Goal: Communication & Community: Answer question/provide support

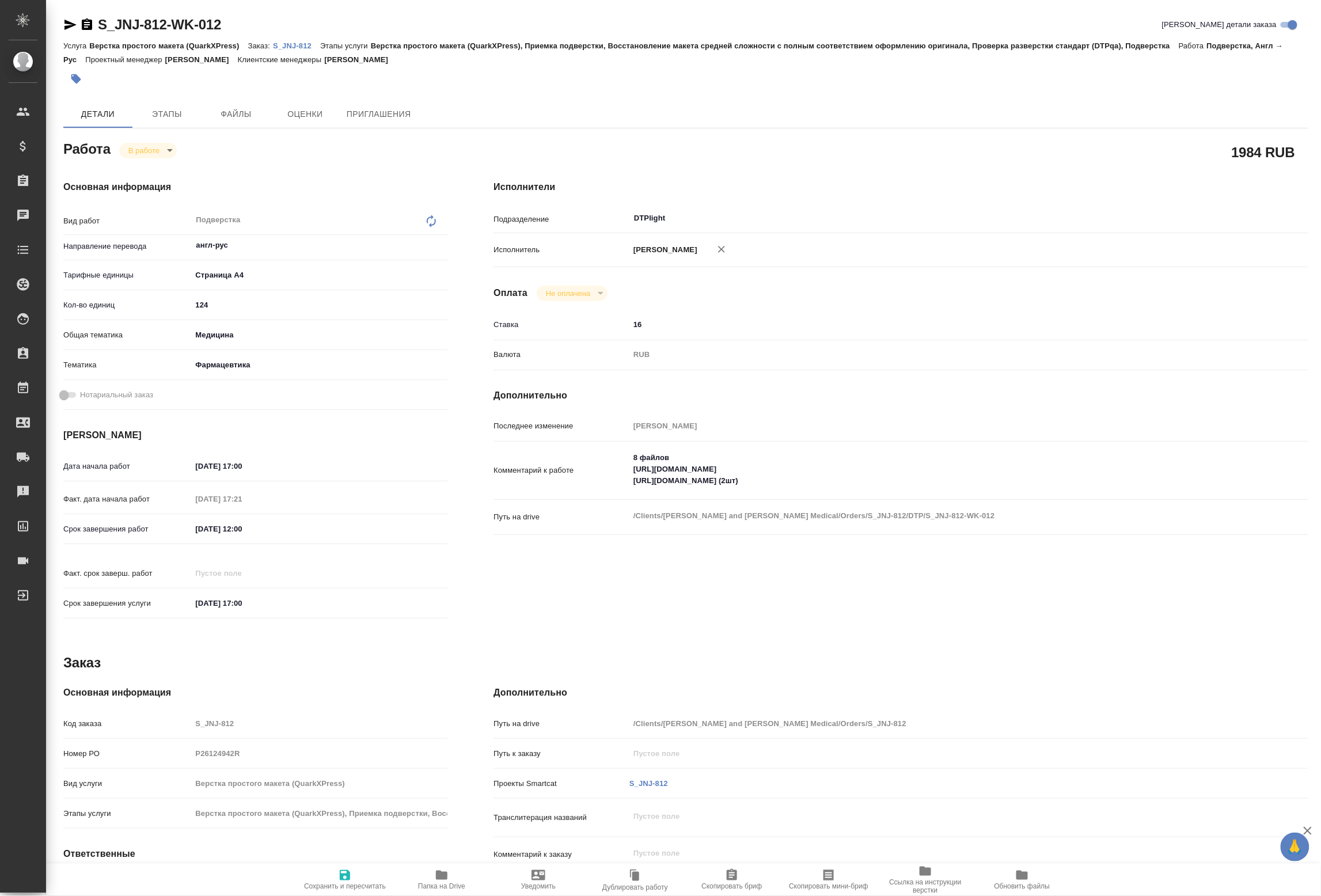
click at [310, 57] on p "Клиентские менеджеры" at bounding box center [281, 59] width 87 height 8
click at [300, 51] on div "Услуга Верстка простого макета (QuarkXPress) Заказ: S_JNJ-812 Этапы услуги Верс…" at bounding box center [686, 52] width 1245 height 28
click at [296, 55] on div "Услуга Верстка простого макета (QuarkXPress) Заказ: S_JNJ-812 Этапы услуги Верс…" at bounding box center [686, 52] width 1245 height 28
click at [296, 55] on p "Клиентские менеджеры" at bounding box center [281, 59] width 87 height 8
click at [304, 46] on p "S_JNJ-812" at bounding box center [297, 45] width 48 height 8
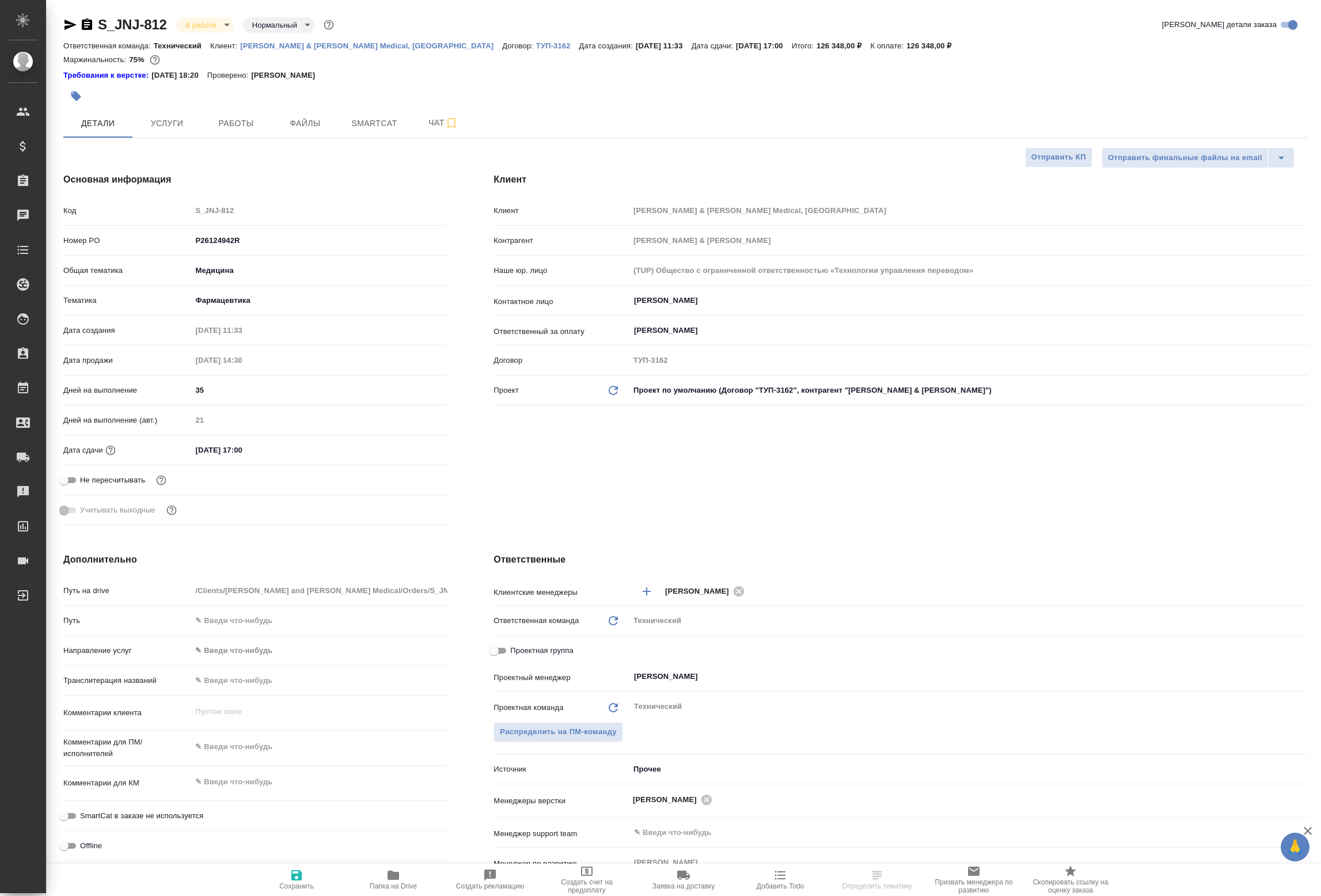
select select "RU"
click at [427, 128] on span "Чат" at bounding box center [443, 123] width 55 height 15
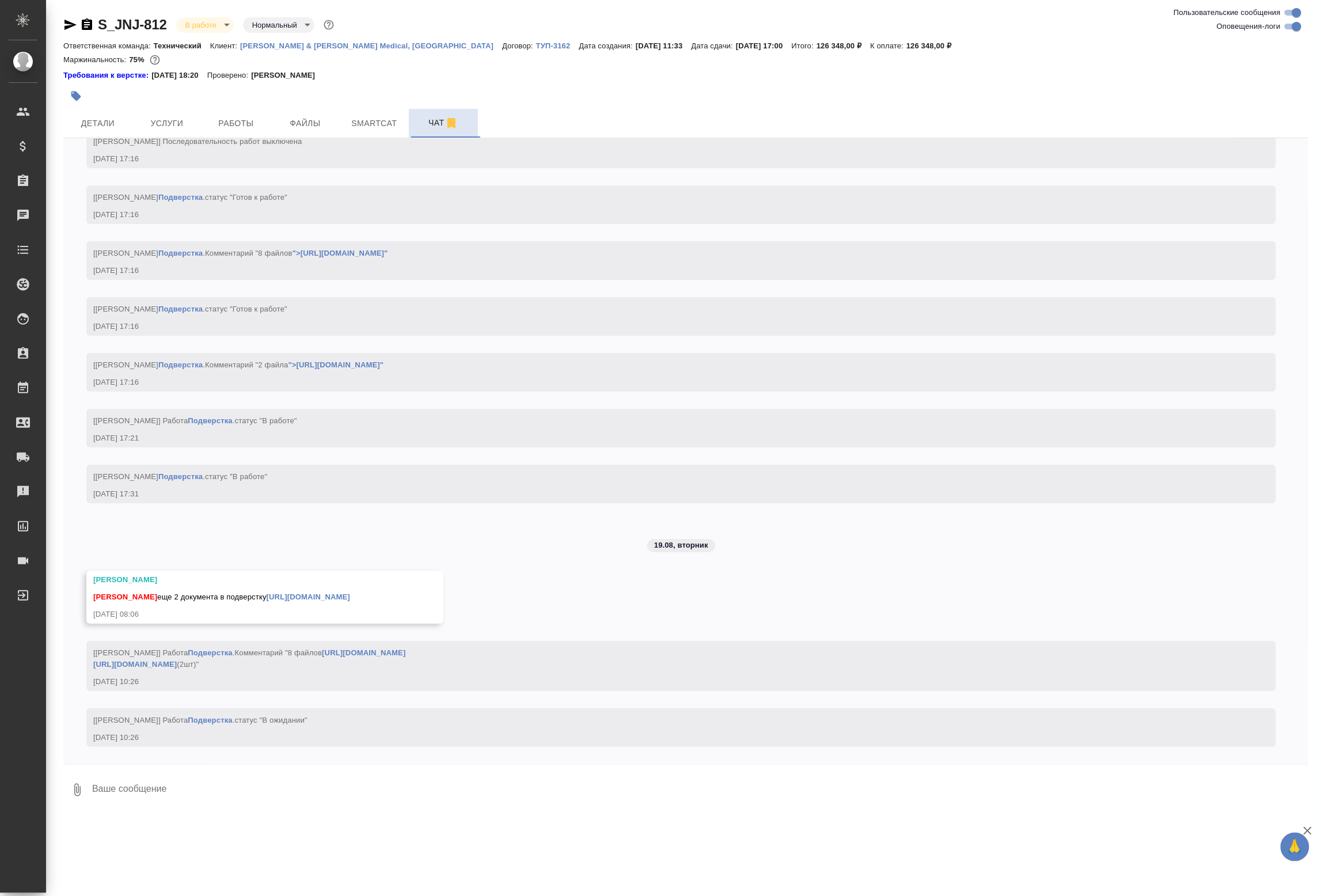
scroll to position [9813, 0]
click at [183, 804] on textarea at bounding box center [700, 790] width 1218 height 39
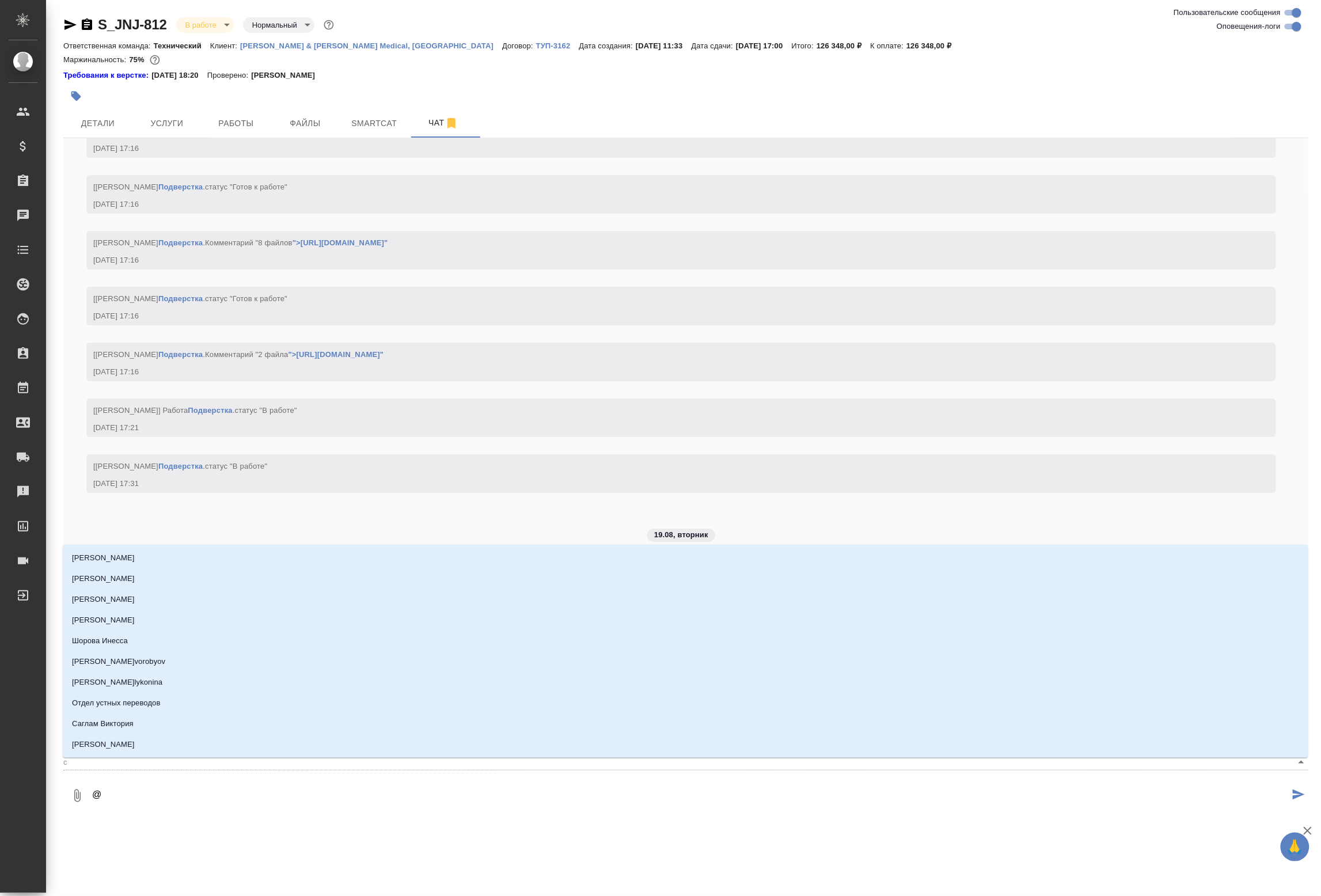
type textarea "@с"
type input "с"
type textarea "@се"
type input "се"
type textarea "@сер"
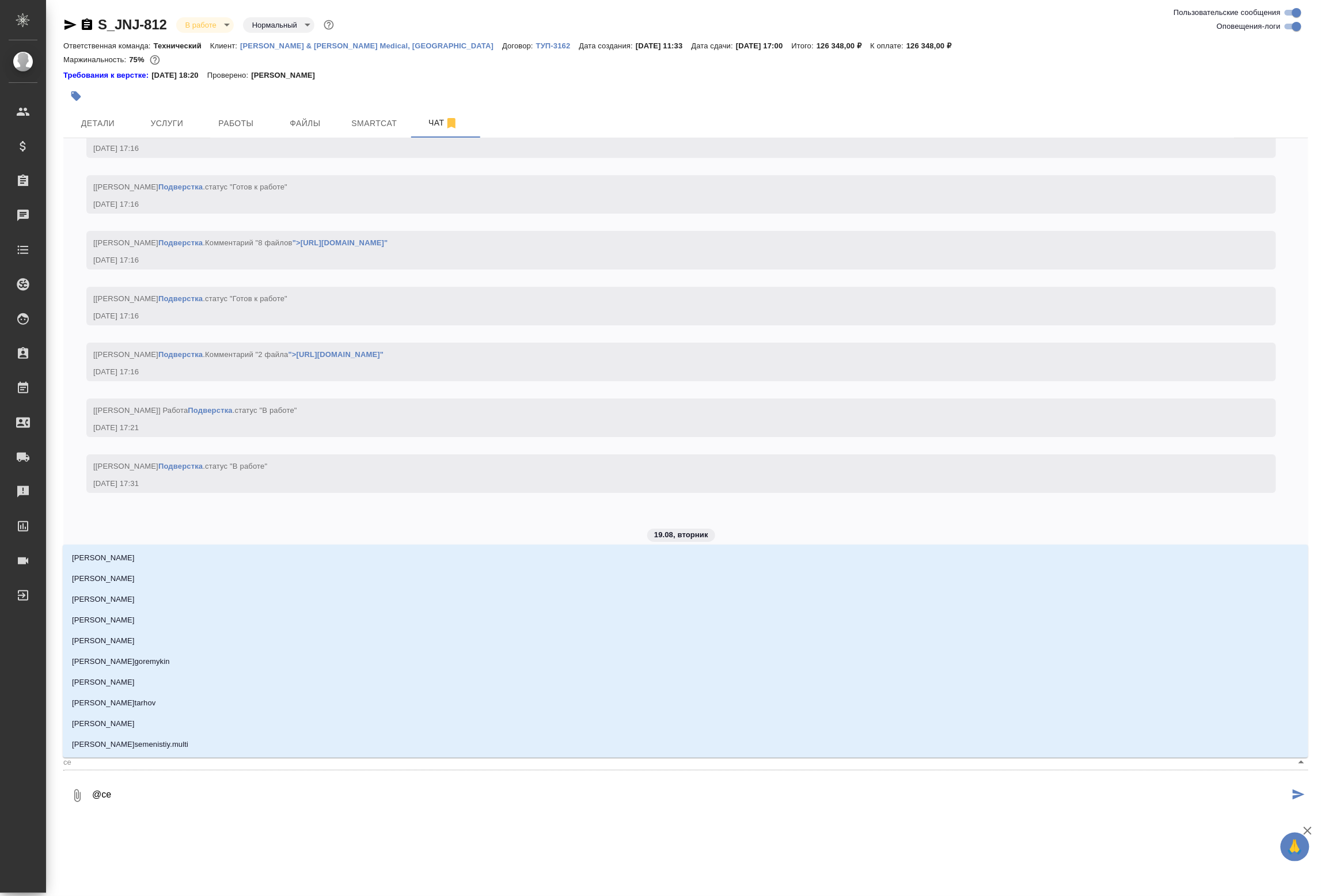
type input "сер"
type textarea "@серг"
type input "серг"
type textarea "@серге"
type input "серге"
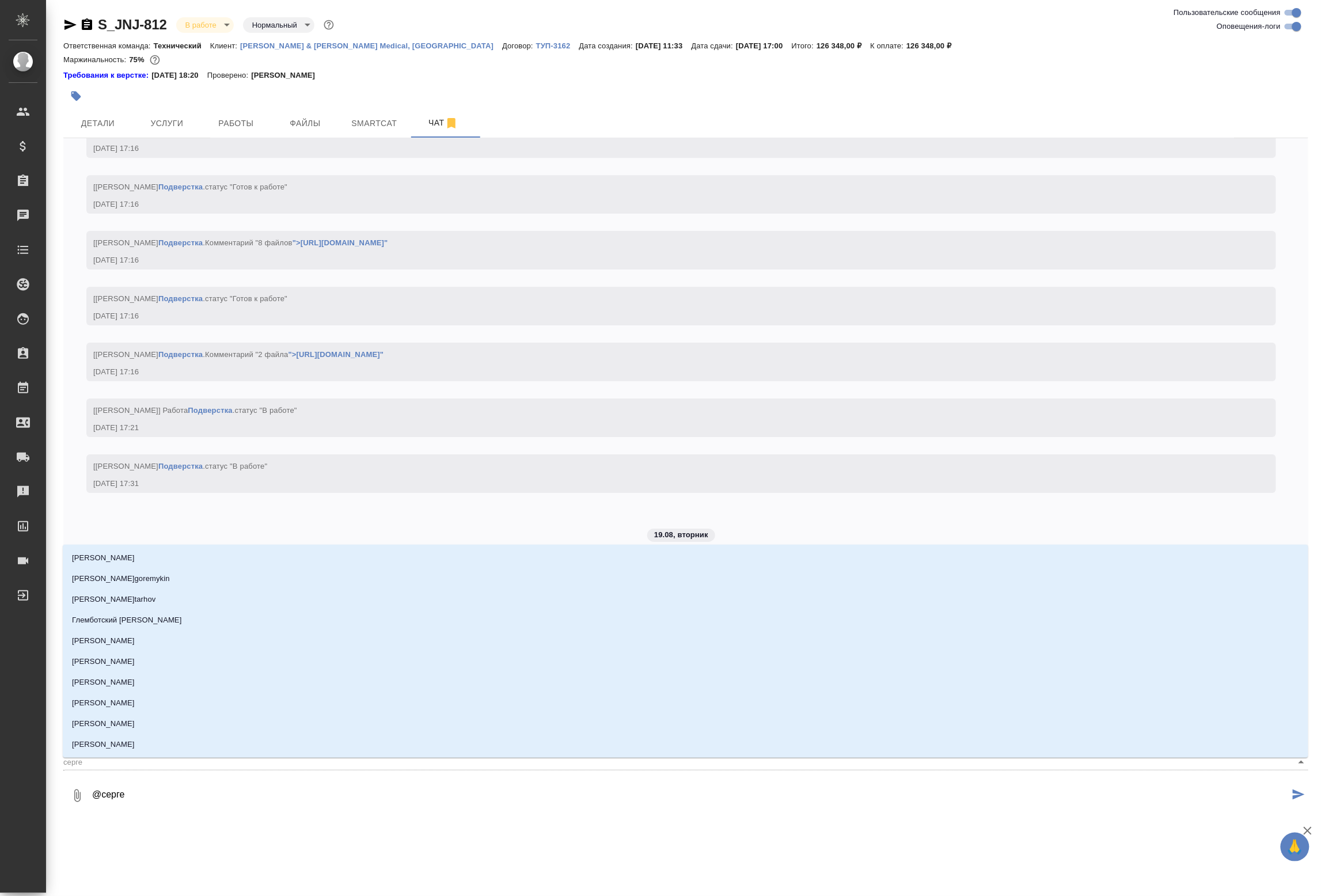
type textarea "@сергее"
type input "сергее"
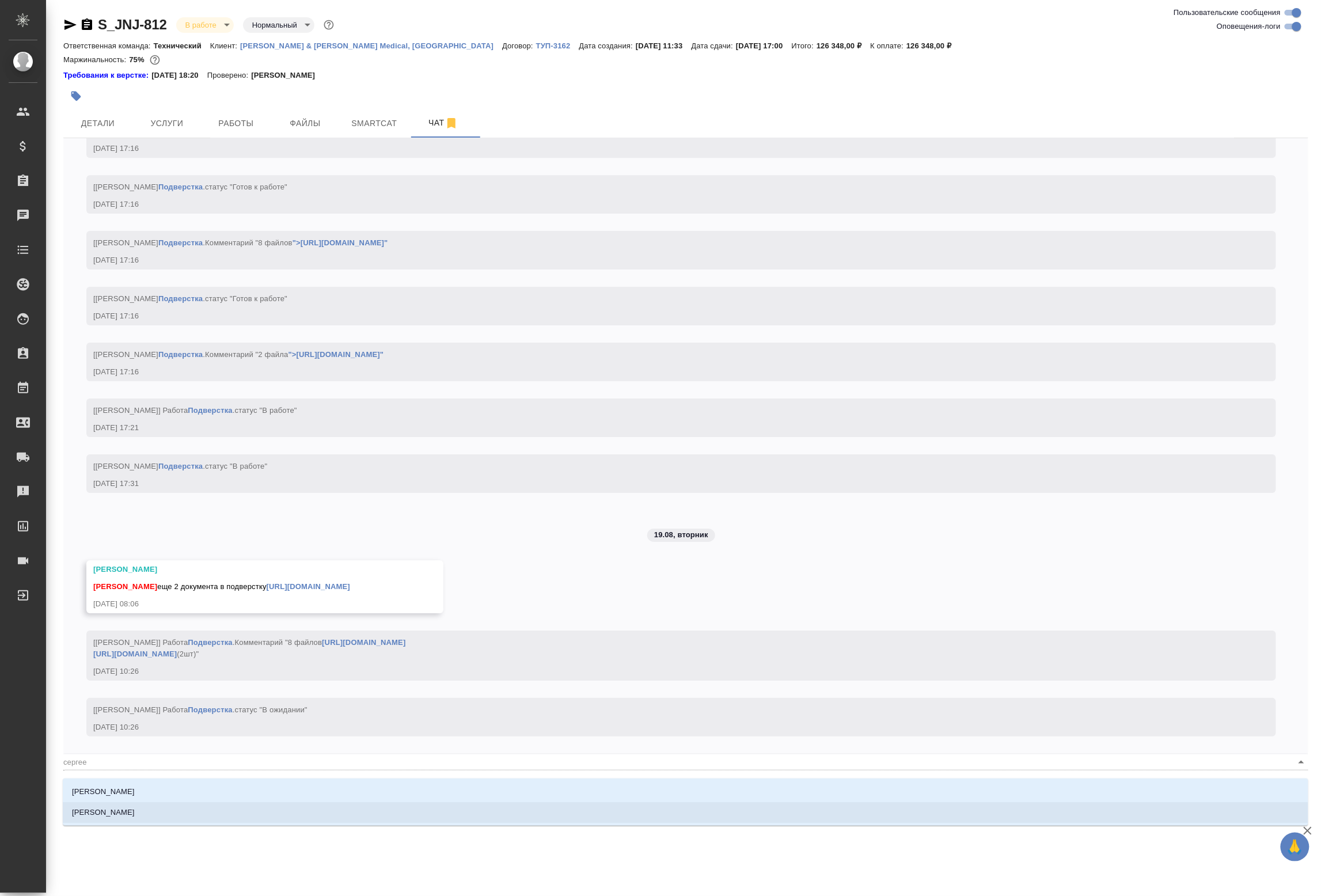
click at [180, 811] on li "[PERSON_NAME]" at bounding box center [686, 813] width 1246 height 21
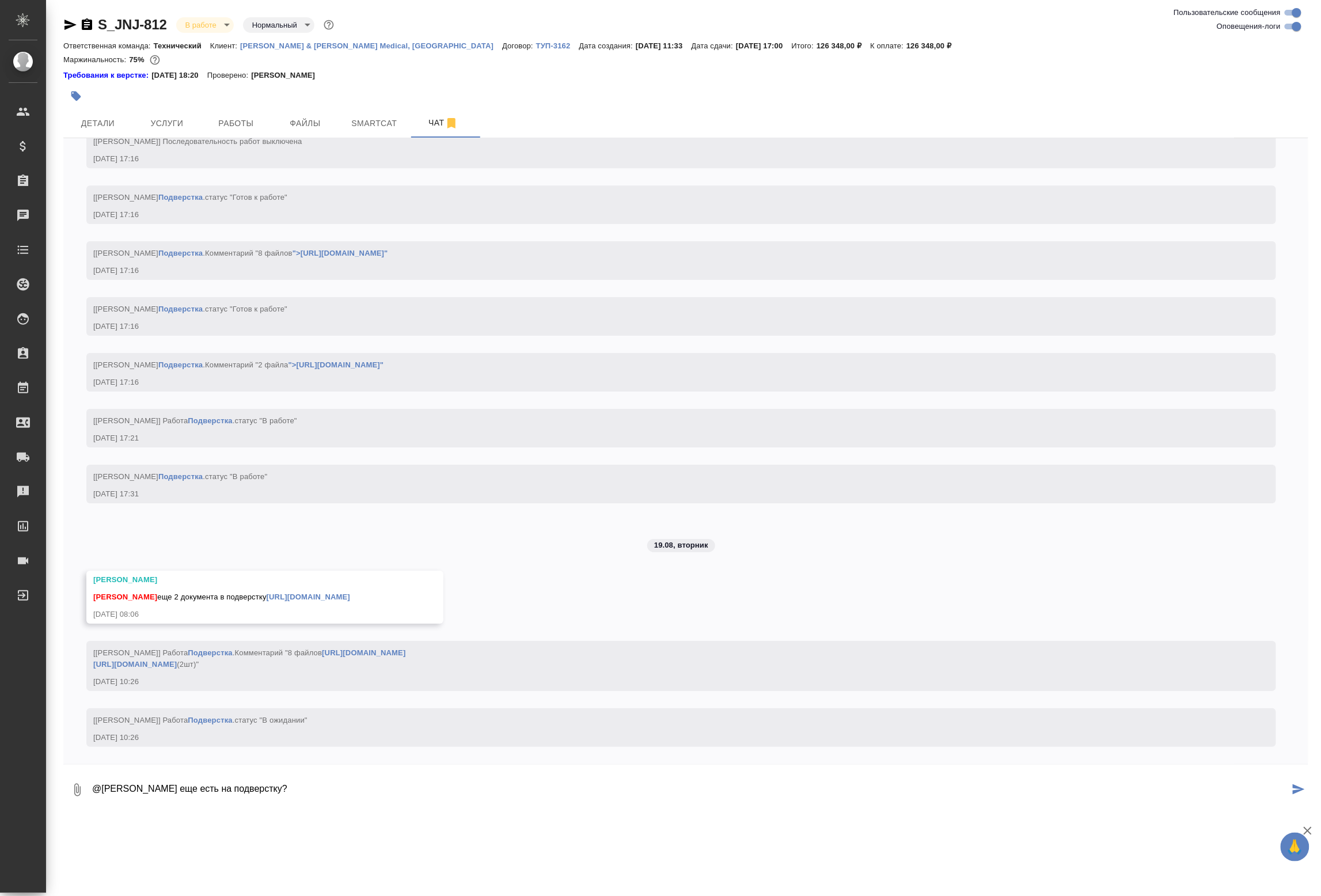
click at [322, 656] on link "https://drive.awatera.com/s/fow4KaBYR9AzmrQ" at bounding box center [363, 653] width 83 height 8
click at [431, 782] on textarea "@Сергеева Анастасия подскажи еще есть на подверстку?" at bounding box center [690, 790] width 1199 height 39
type textarea "@Сергеева Анастасия подскажи еще есть на подверстку?"
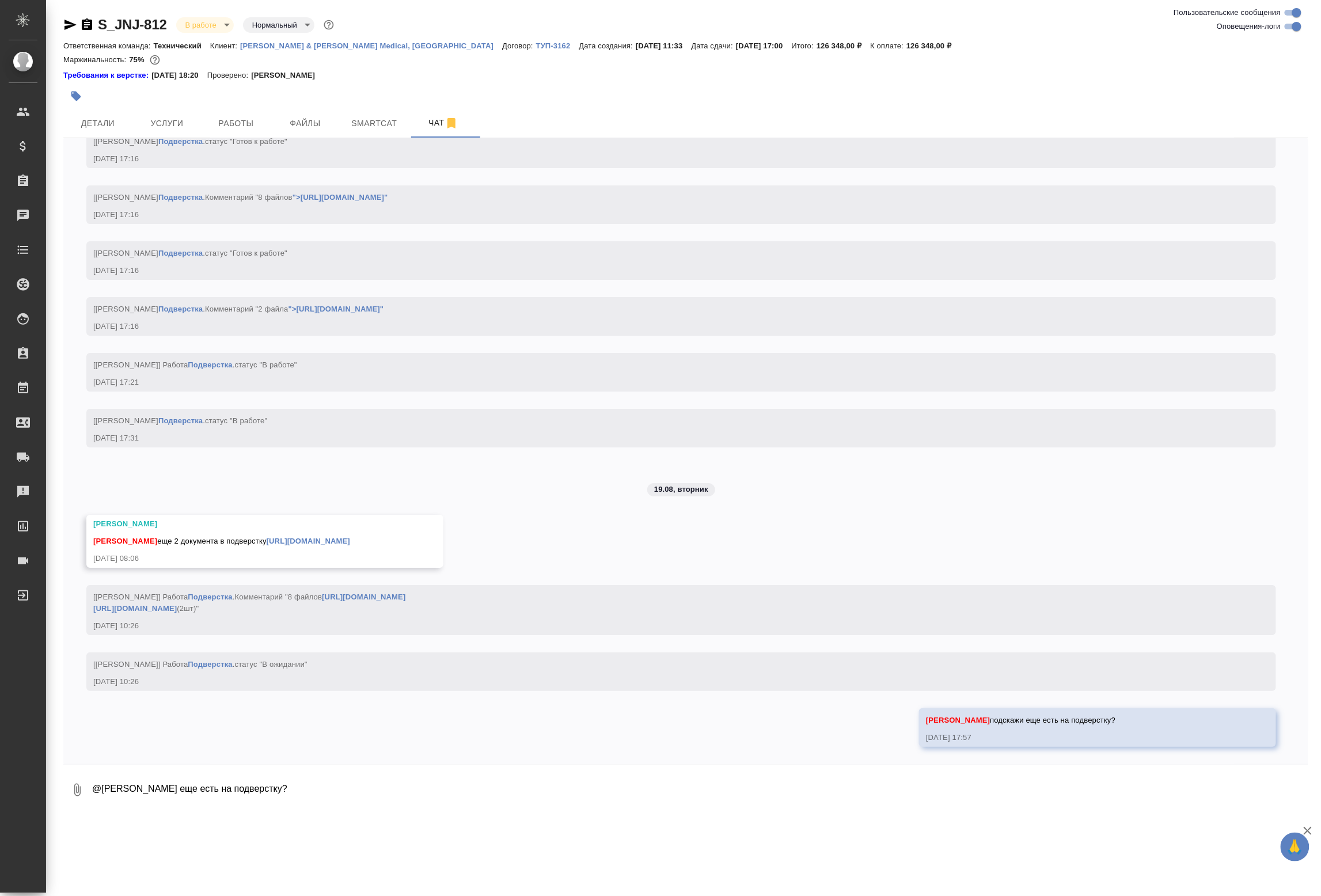
scroll to position [9869, 0]
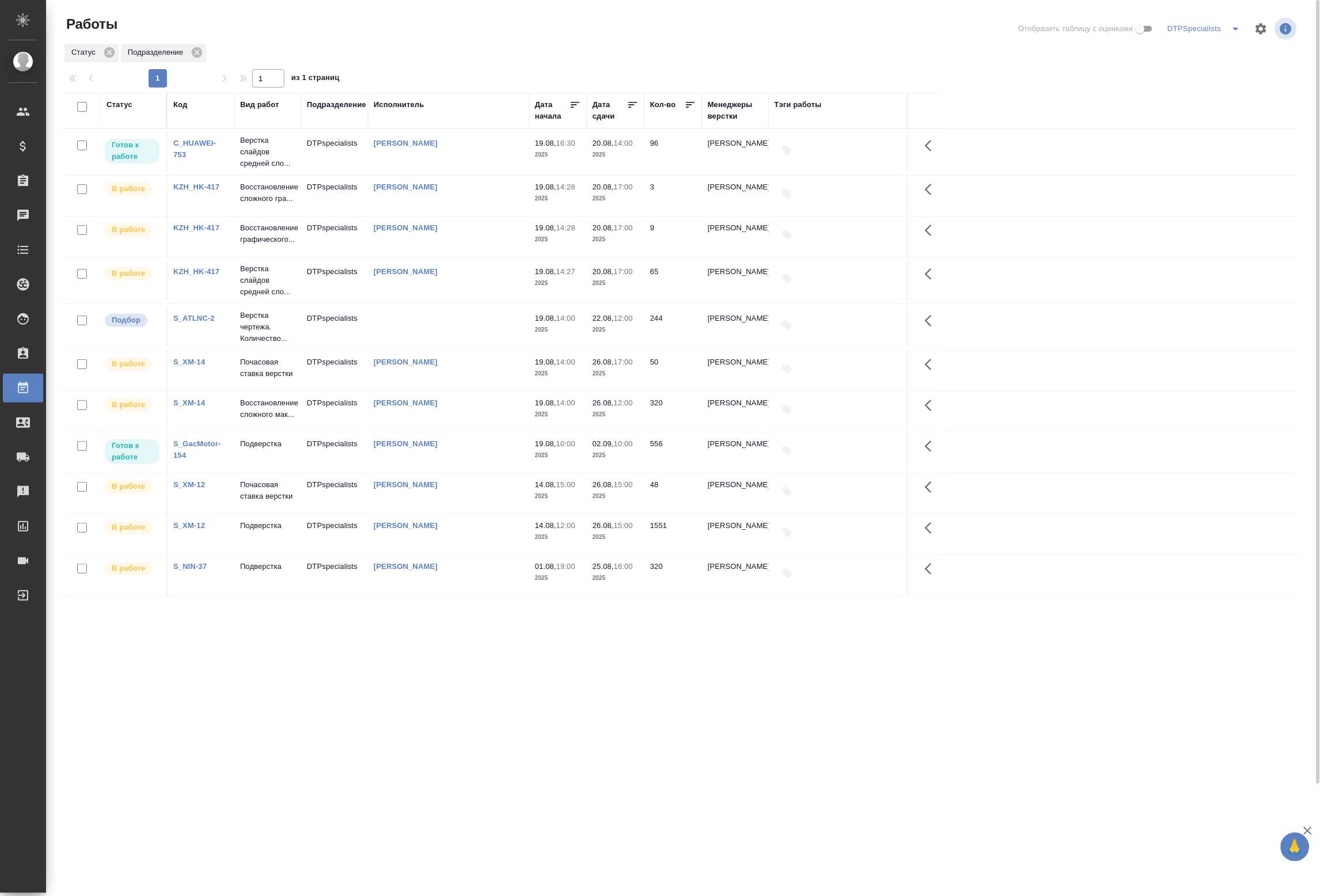
click at [1235, 34] on icon "split button" at bounding box center [1236, 29] width 14 height 14
click at [1179, 168] on li "Фрилы" at bounding box center [1190, 166] width 110 height 18
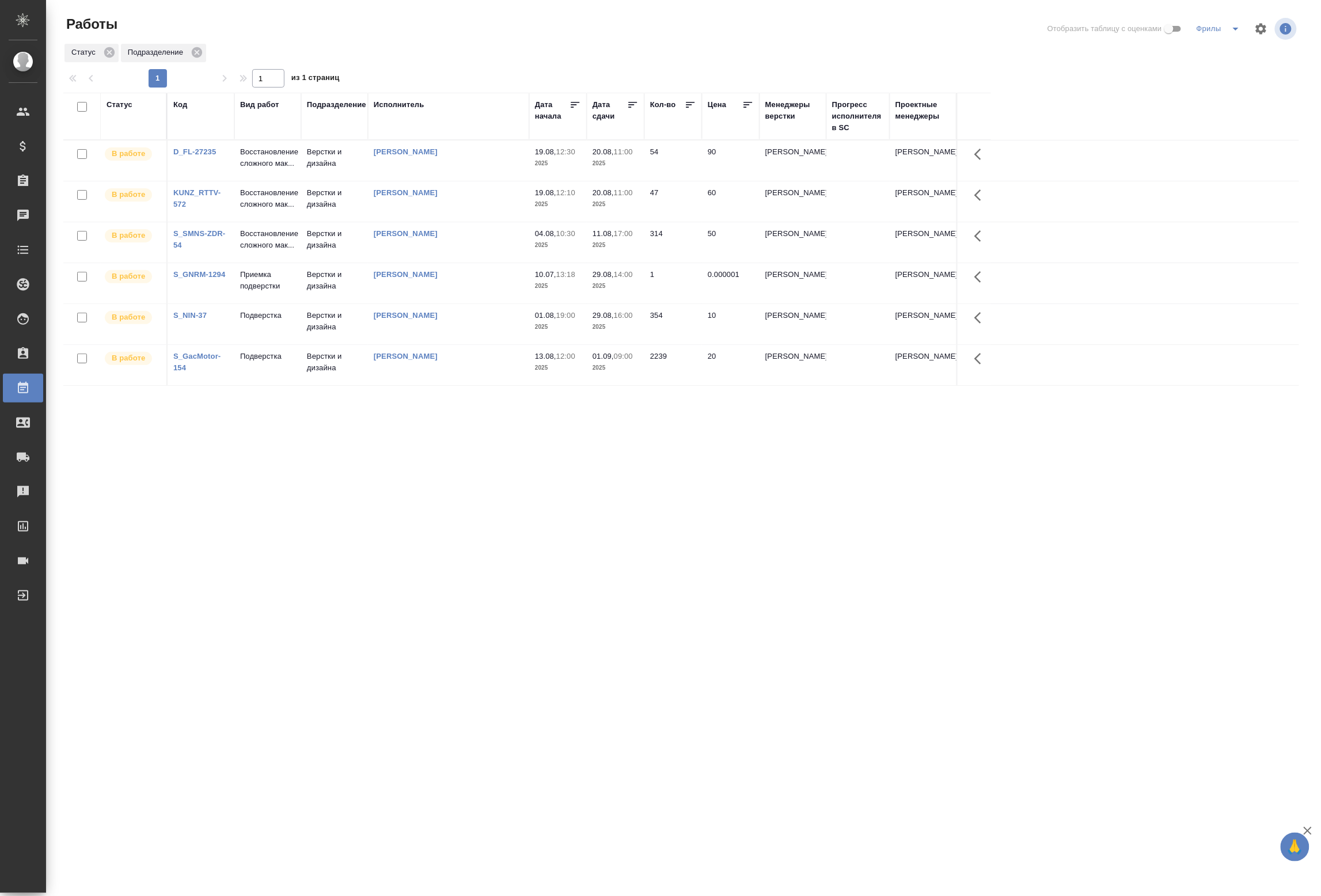
click at [1194, 304] on tr "В работе S_GNRM-1294 Приемка подверстки Верстки и дизайна [PERSON_NAME] 10.07, …" at bounding box center [681, 284] width 1236 height 41
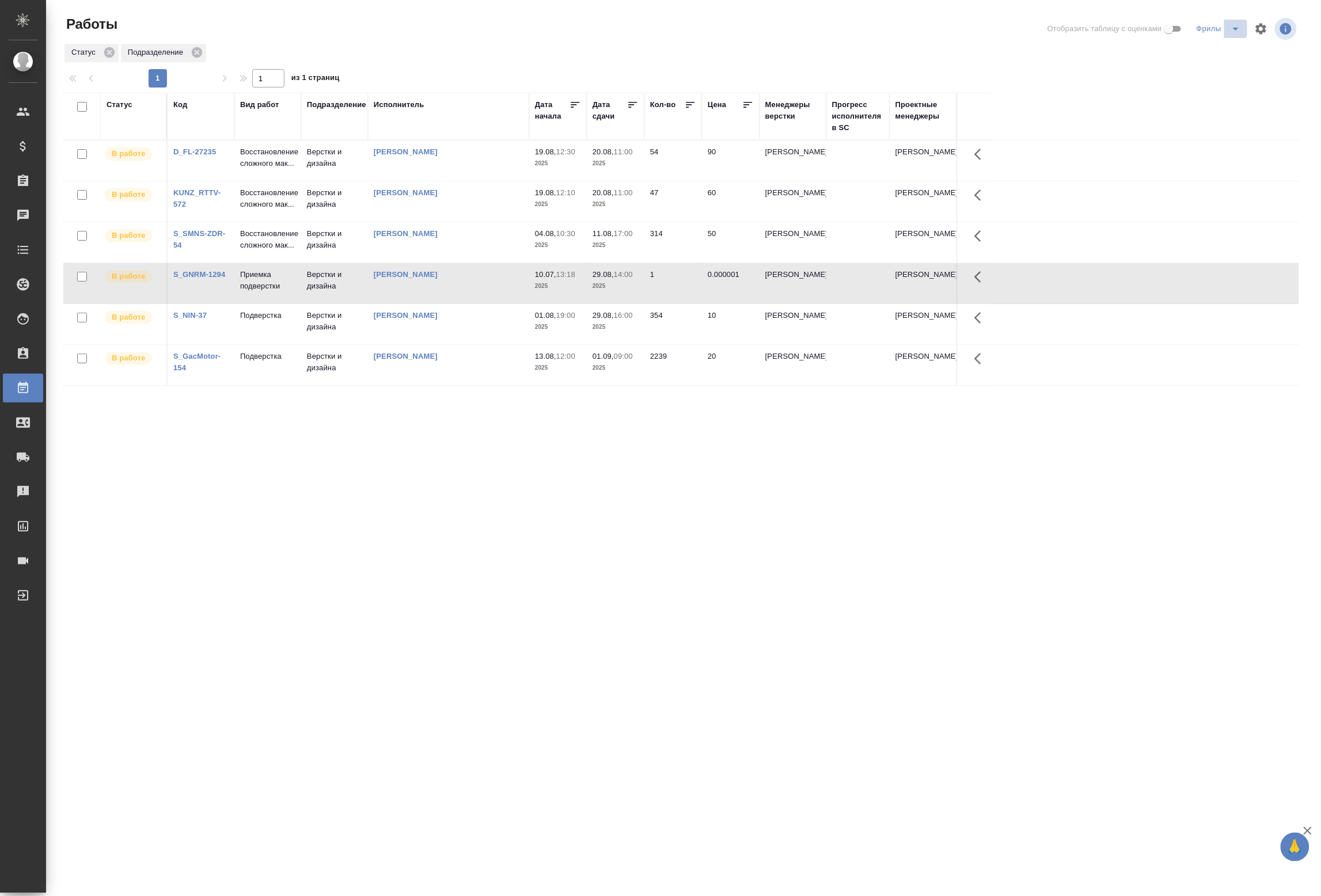
click at [1229, 31] on icon "split button" at bounding box center [1236, 29] width 14 height 14
click at [1206, 109] on li "DTPSpecialists" at bounding box center [1208, 110] width 110 height 18
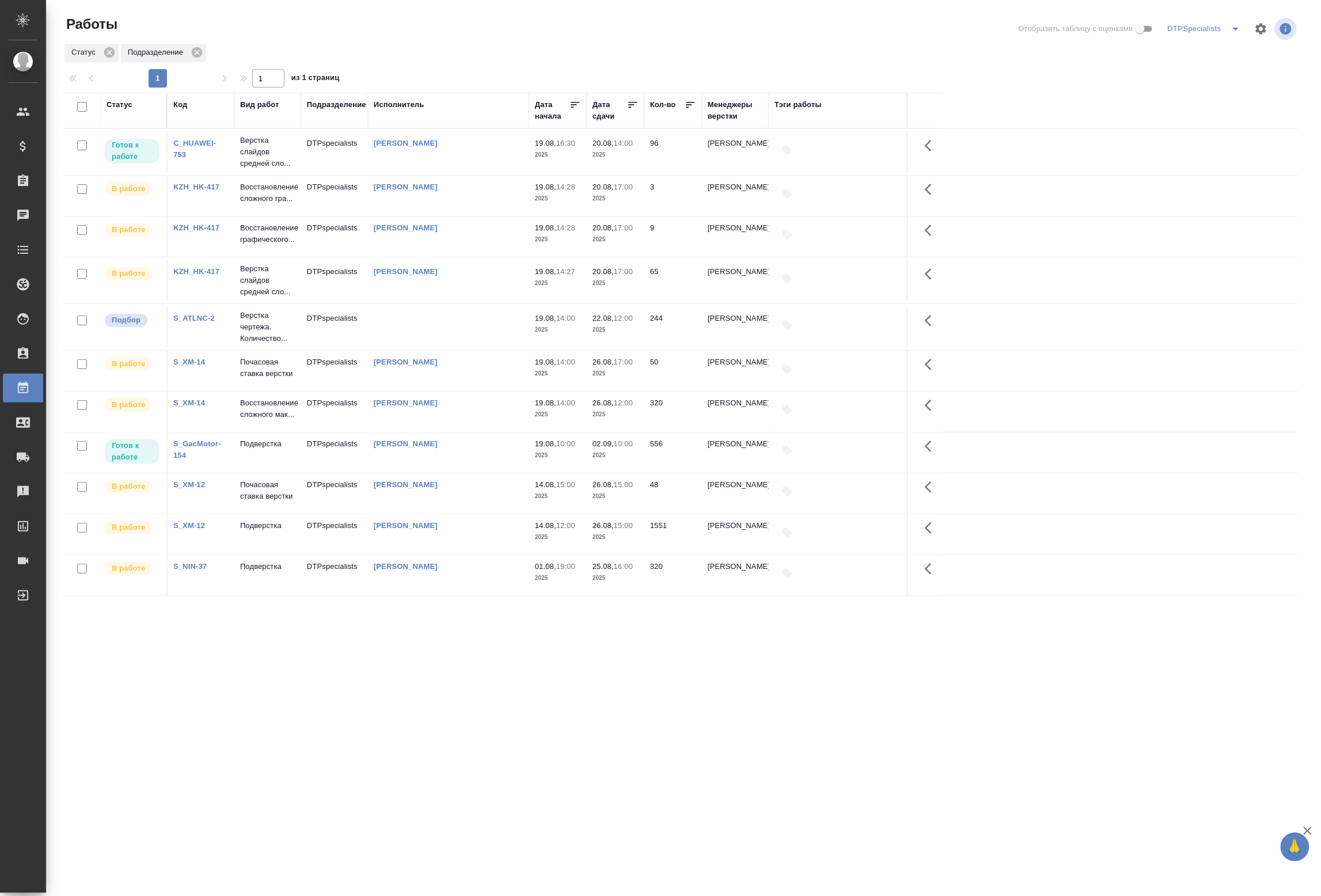
click at [1229, 32] on icon "split button" at bounding box center [1236, 29] width 14 height 14
click at [1167, 171] on li "Фрилы" at bounding box center [1178, 166] width 110 height 18
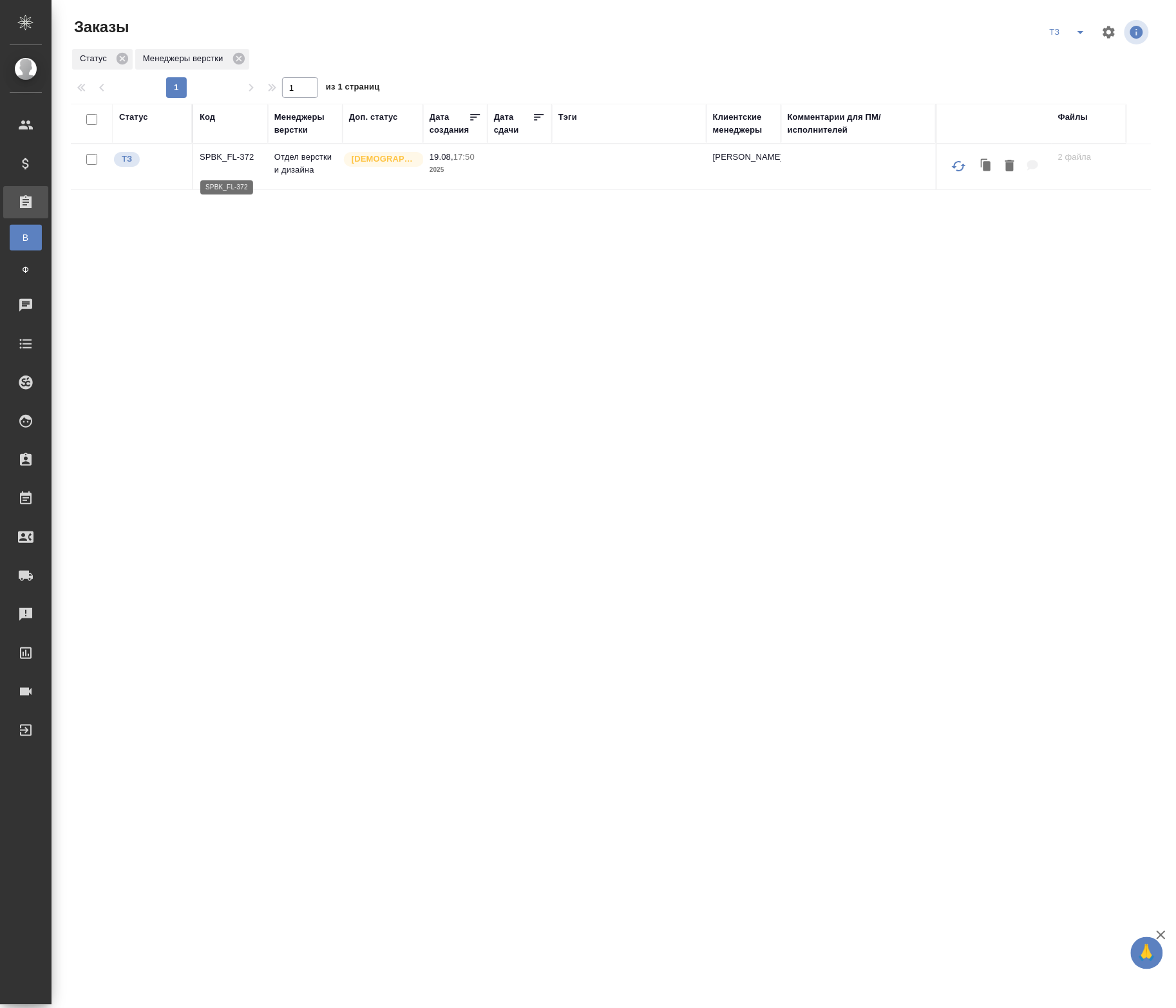
click at [243, 159] on p "SPBK_FL-372" at bounding box center [230, 157] width 62 height 13
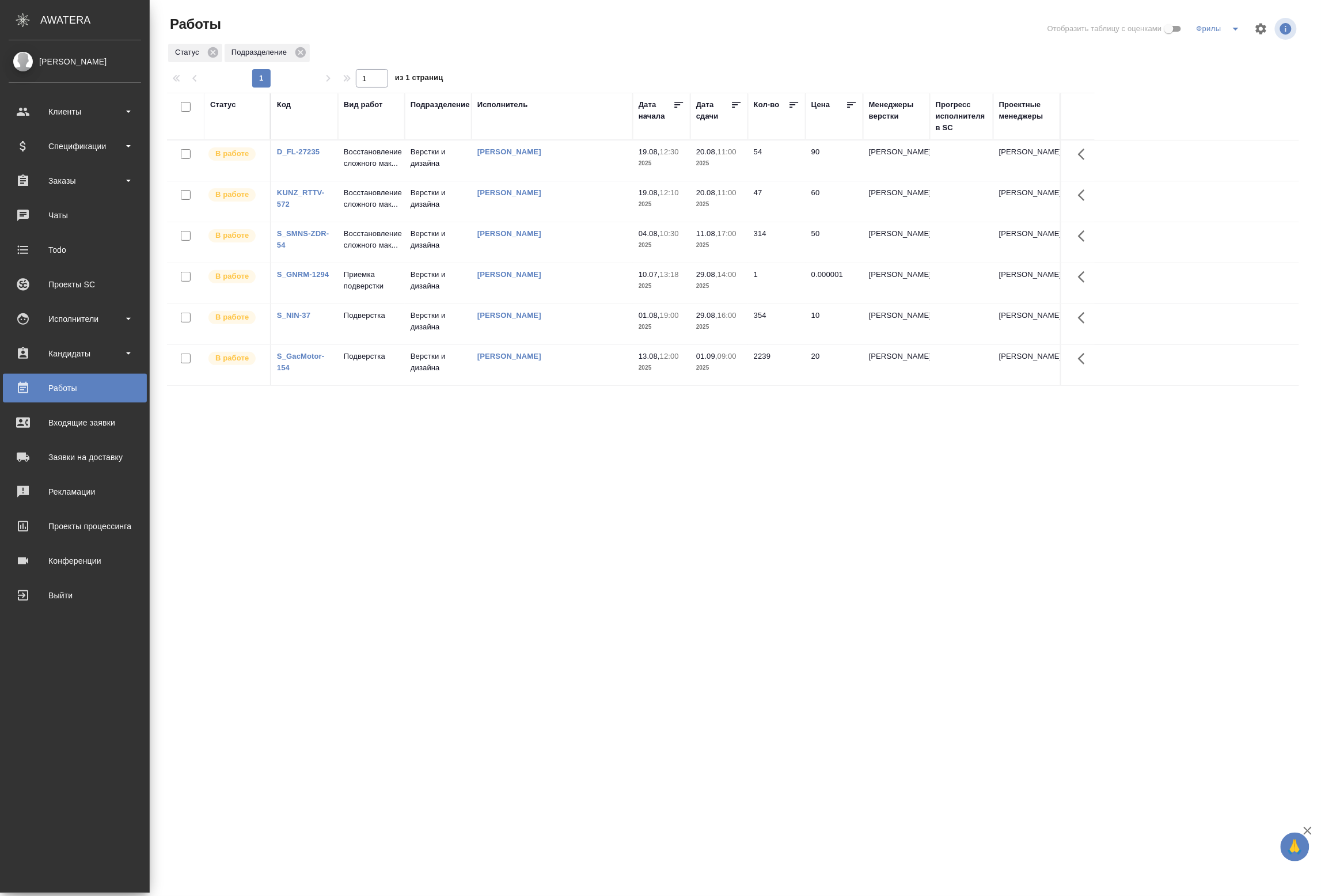
drag, startPoint x: 1250, startPoint y: 14, endPoint x: 1235, endPoint y: 36, distance: 26.6
click at [1250, 15] on div "Работы Отобразить таблицу с оценками Фрилы Статус Подразделение 1 1 из 1 страни…" at bounding box center [737, 344] width 1154 height 688
click at [1235, 36] on icon "split button" at bounding box center [1236, 29] width 14 height 14
click at [1169, 203] on li "Заявки" at bounding box center [1208, 203] width 110 height 18
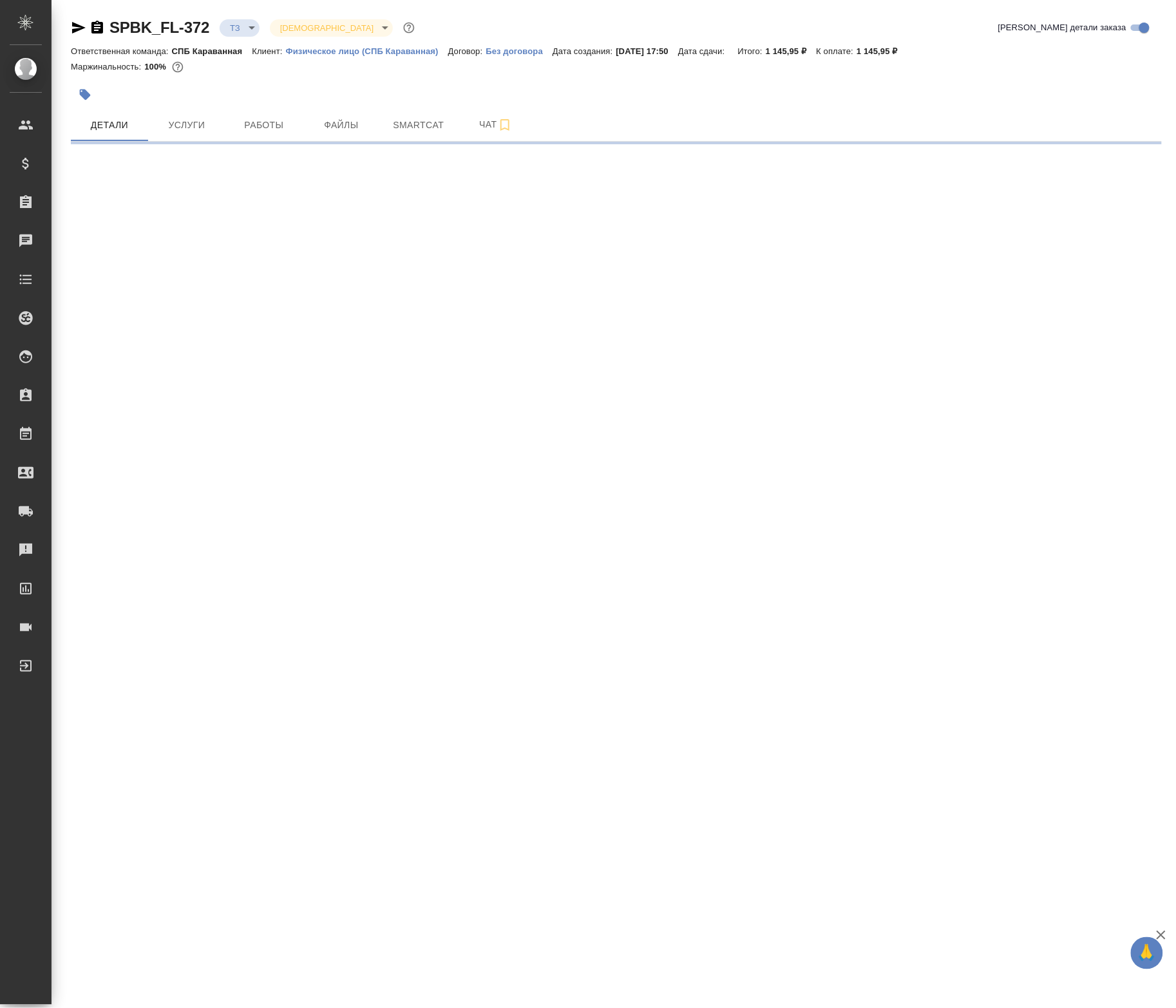
select select "RU"
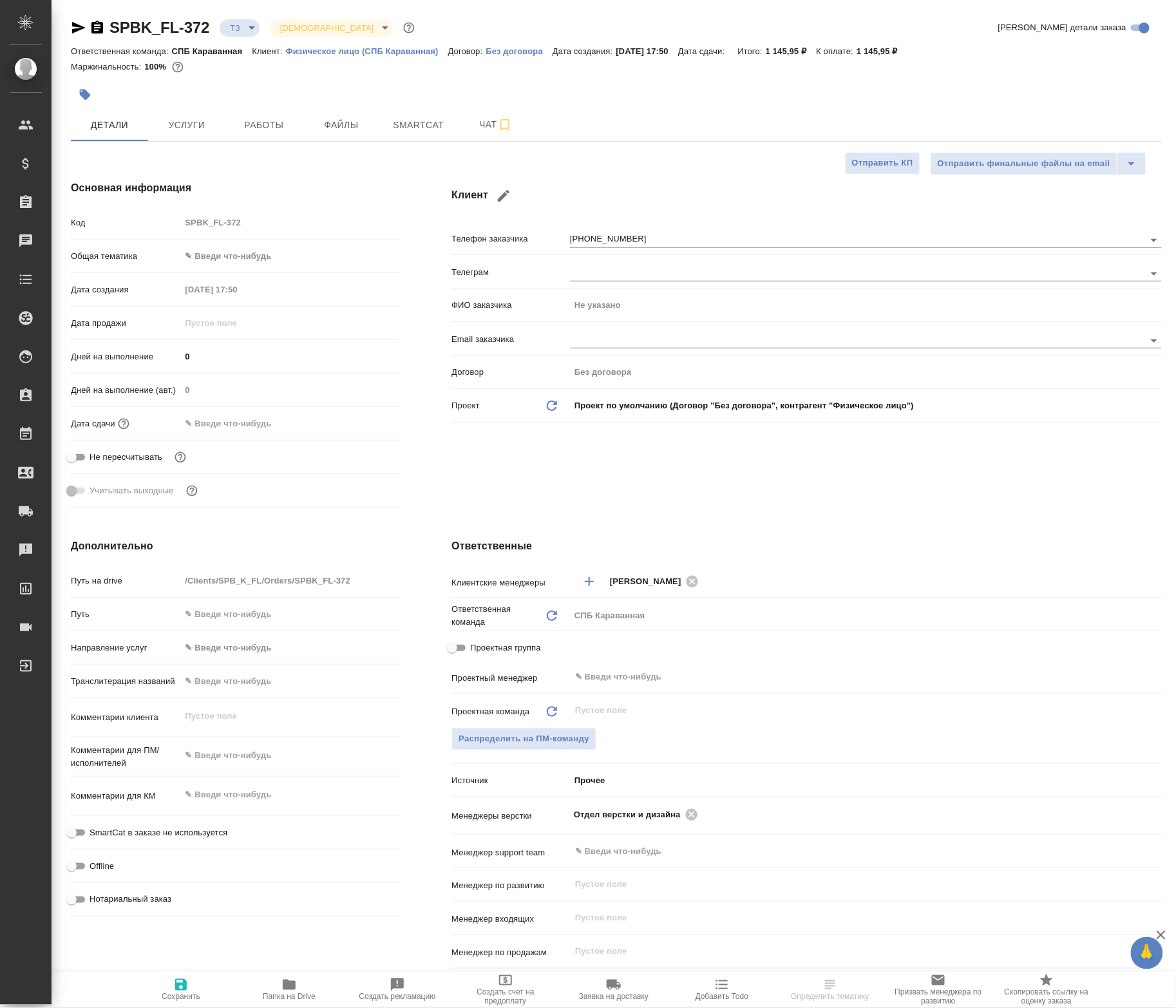
type textarea "x"
click at [320, 968] on div "Дополнительно Путь на drive /Clients/SPB_K_FL/Orders/SPBK_FL-372 Путь Направлен…" at bounding box center [235, 773] width 381 height 520
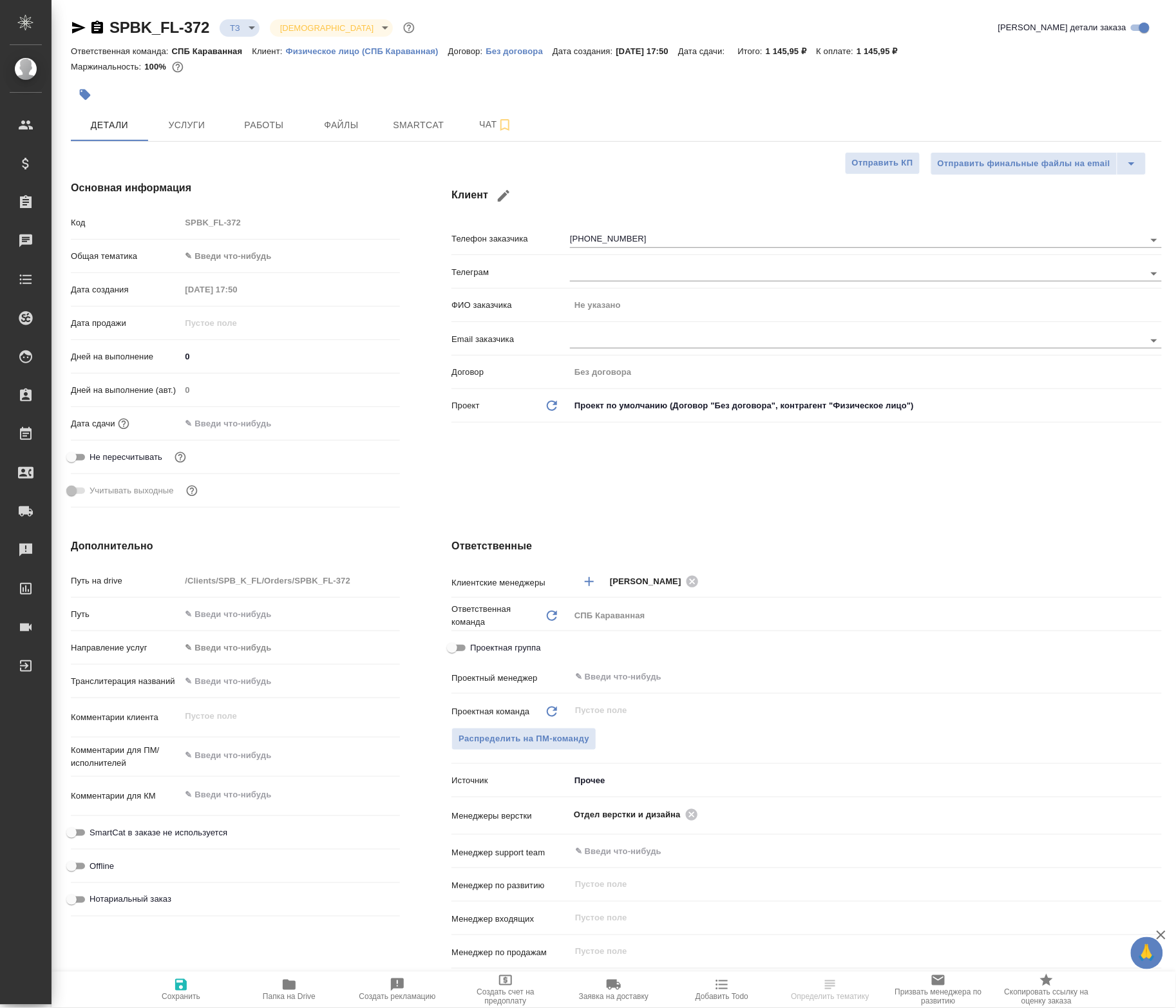
click at [315, 980] on span "Папка на Drive" at bounding box center [289, 988] width 93 height 24
type textarea "x"
select select "RU"
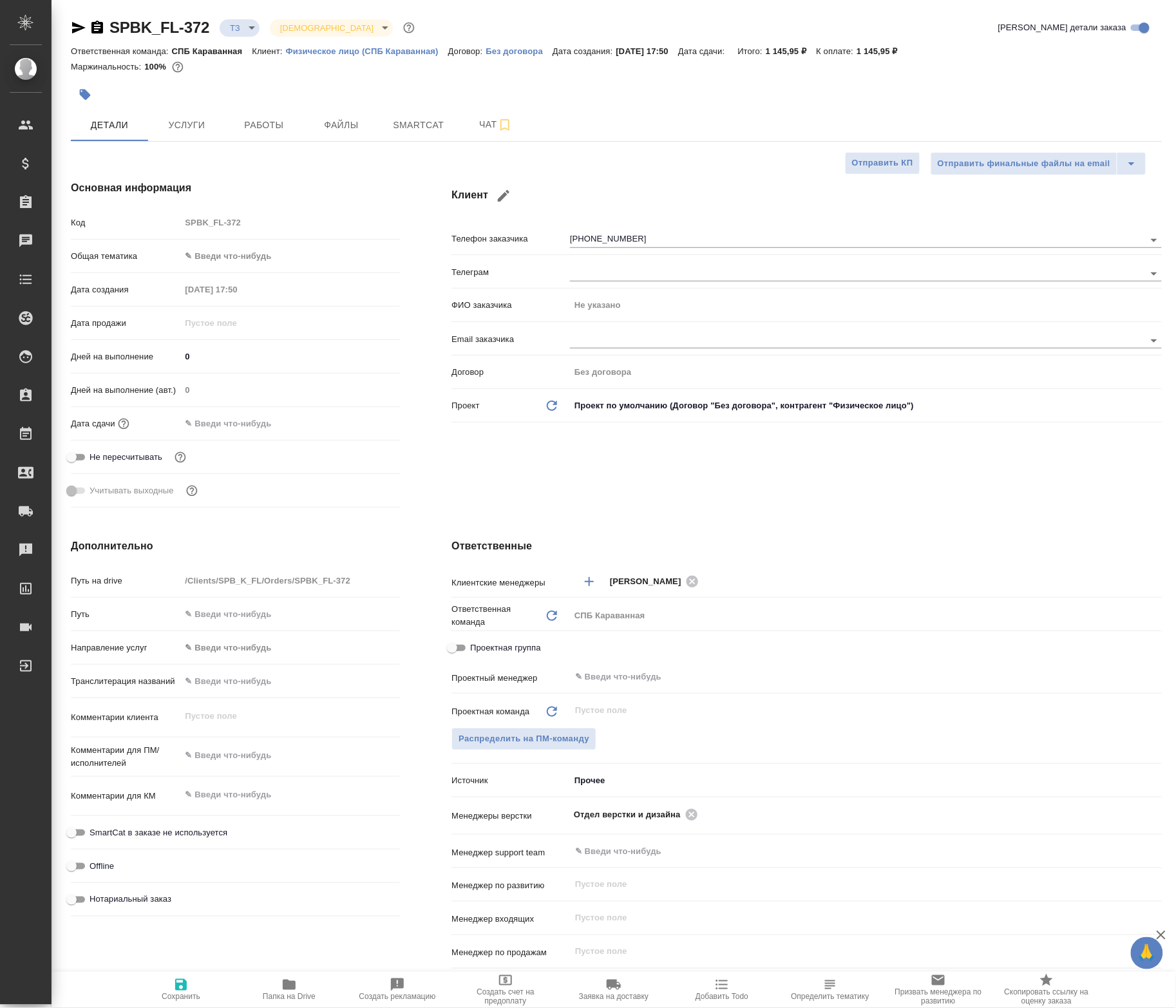
type textarea "x"
click at [481, 129] on span "Чат" at bounding box center [495, 124] width 62 height 16
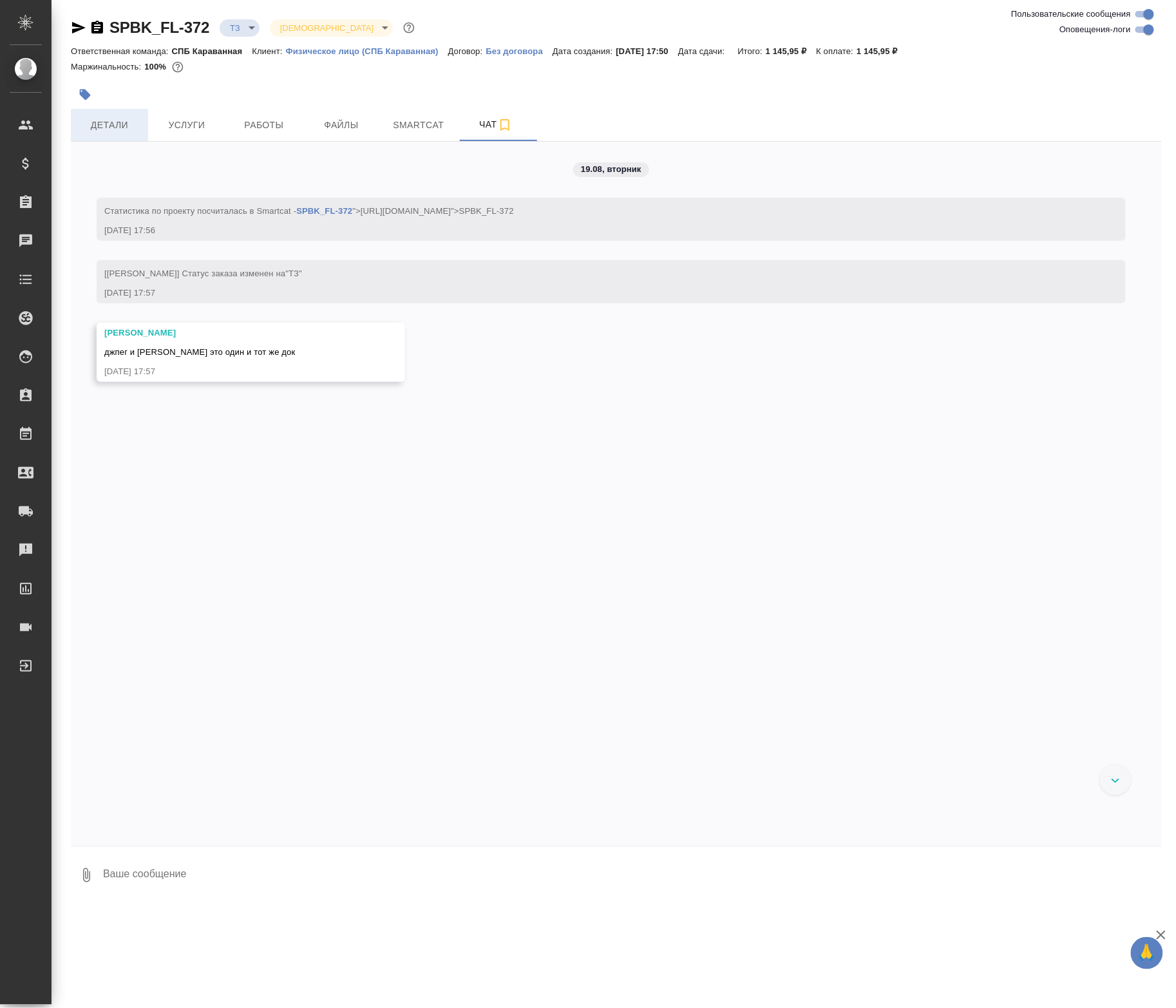
drag, startPoint x: 142, startPoint y: 148, endPoint x: 132, endPoint y: 145, distance: 10.4
click at [141, 148] on div "19.08, вторник Cтатистика по проекту посчиталась в Smartcat - SPBK_FL-372 ">htt…" at bounding box center [617, 493] width 1091 height 704
click at [132, 141] on button "Детали" at bounding box center [109, 124] width 77 height 32
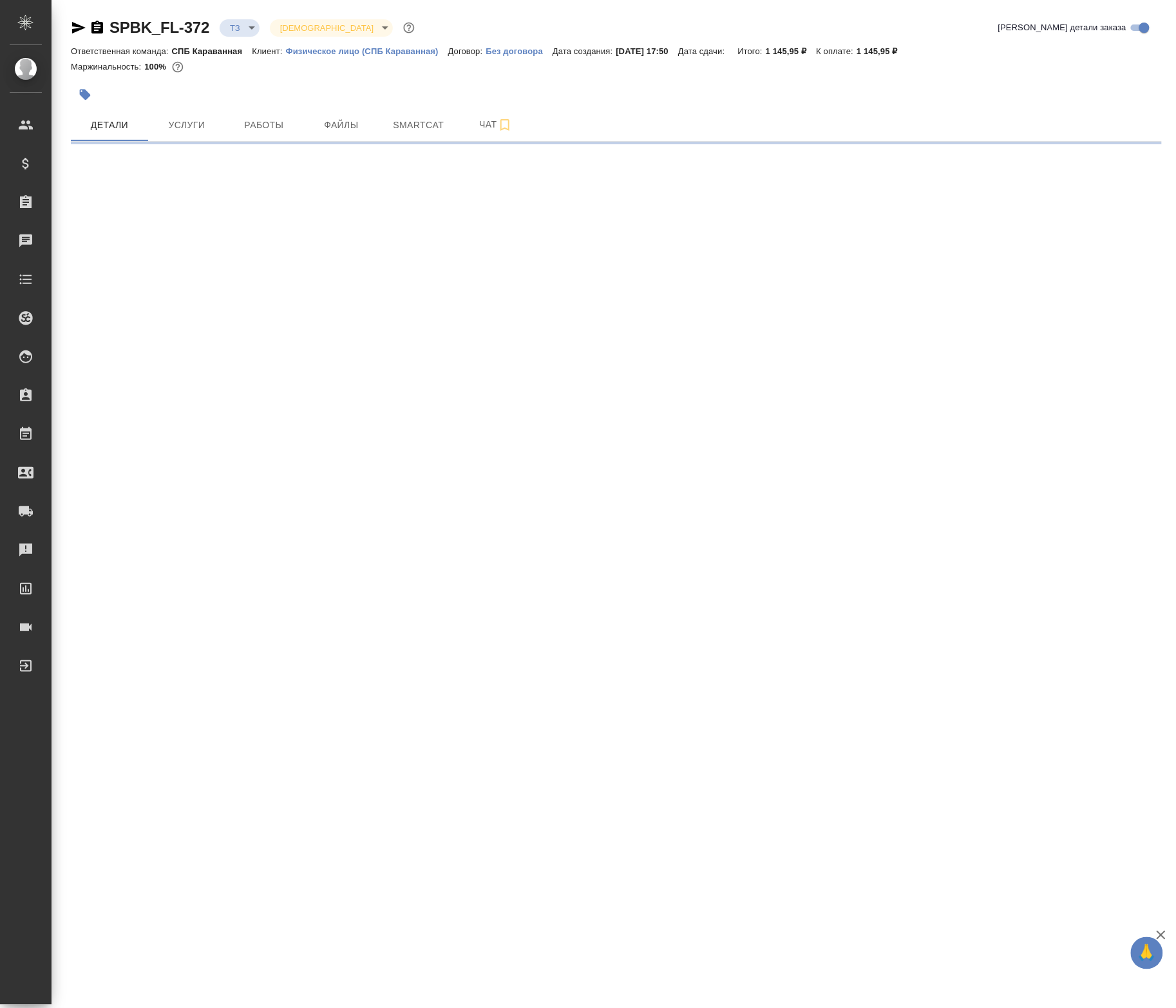
select select "RU"
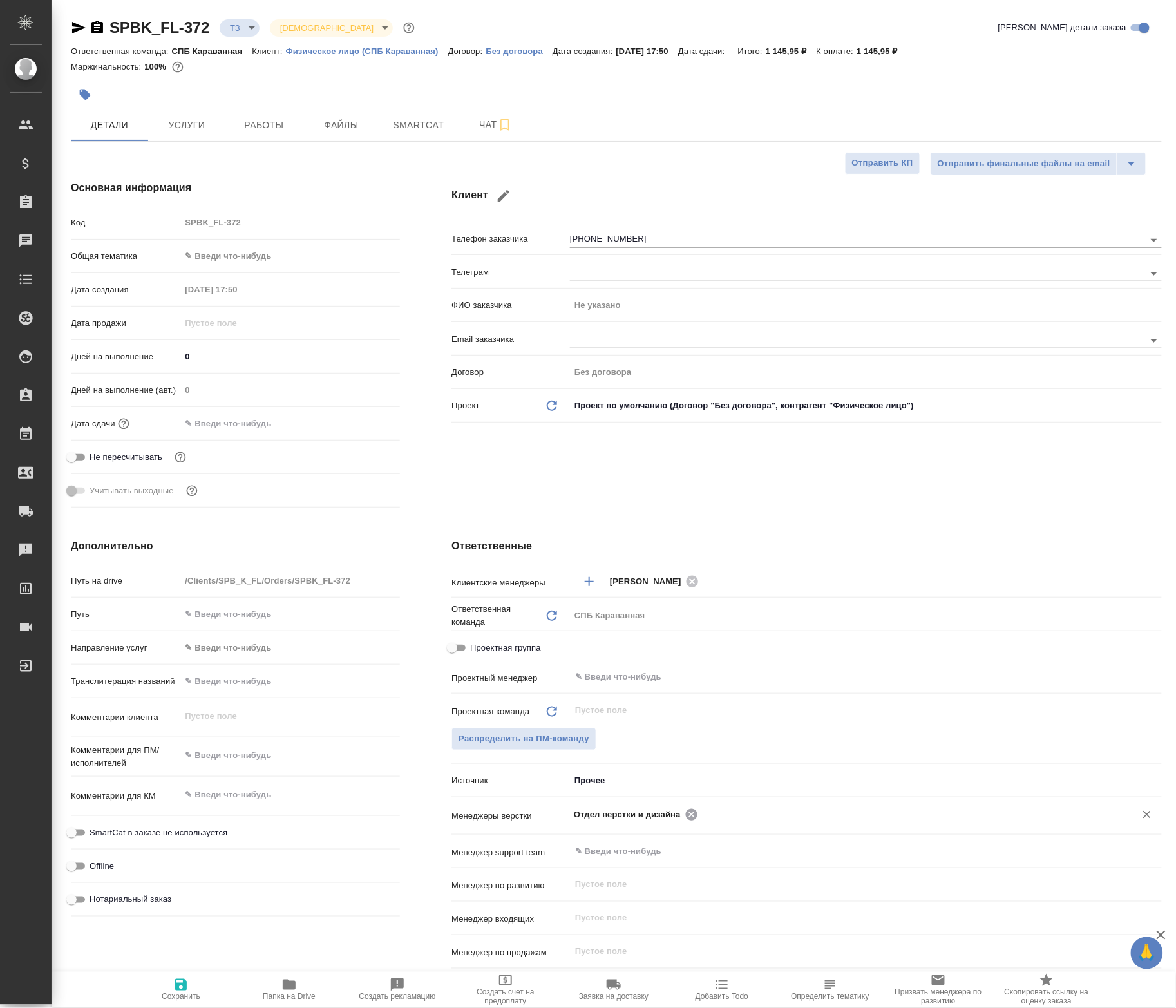
click at [707, 817] on div "Отдел верстки и дизайна ​" at bounding box center [865, 814] width 592 height 23
click at [699, 817] on icon at bounding box center [692, 814] width 14 height 14
type textarea "x"
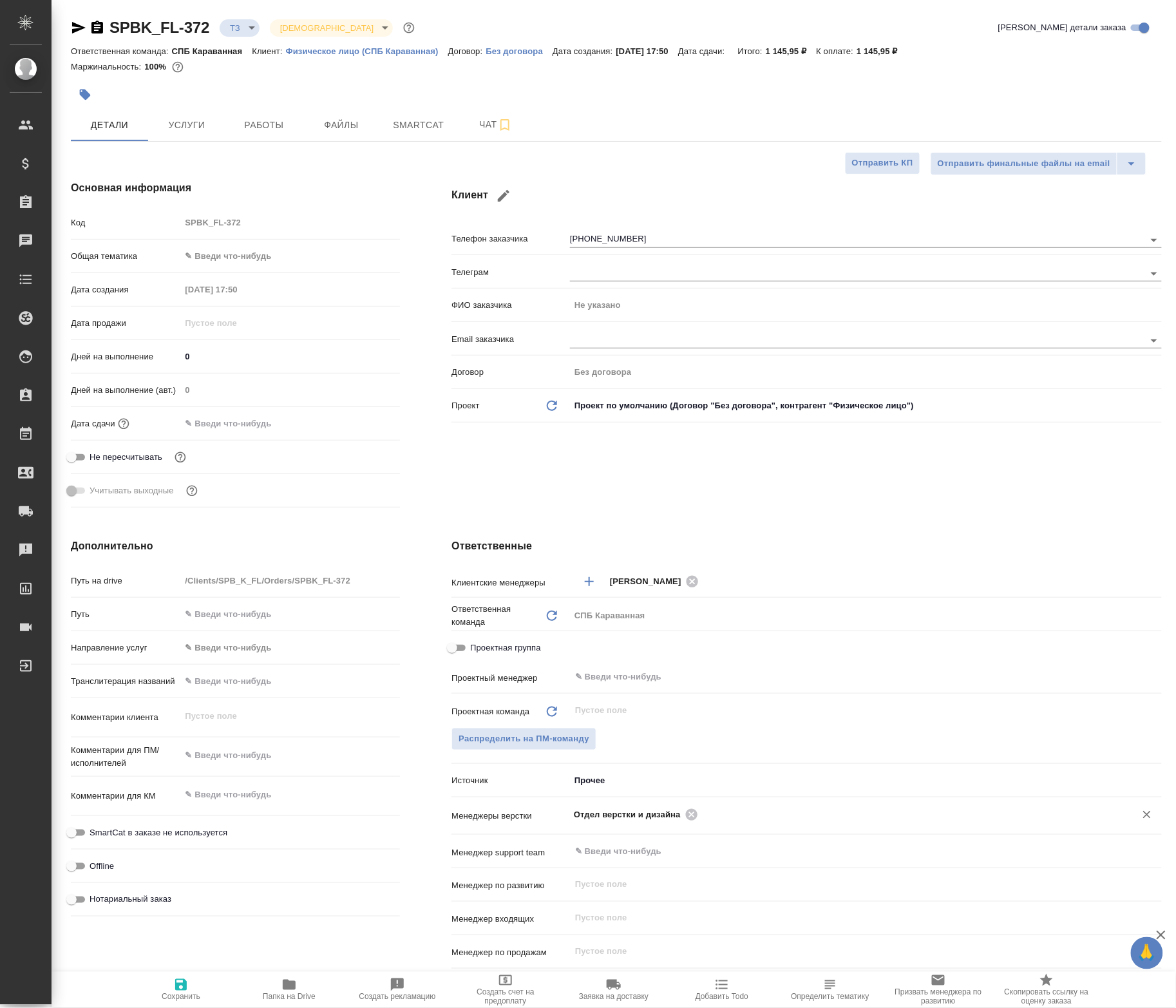
click at [709, 817] on input "text" at bounding box center [908, 814] width 413 height 16
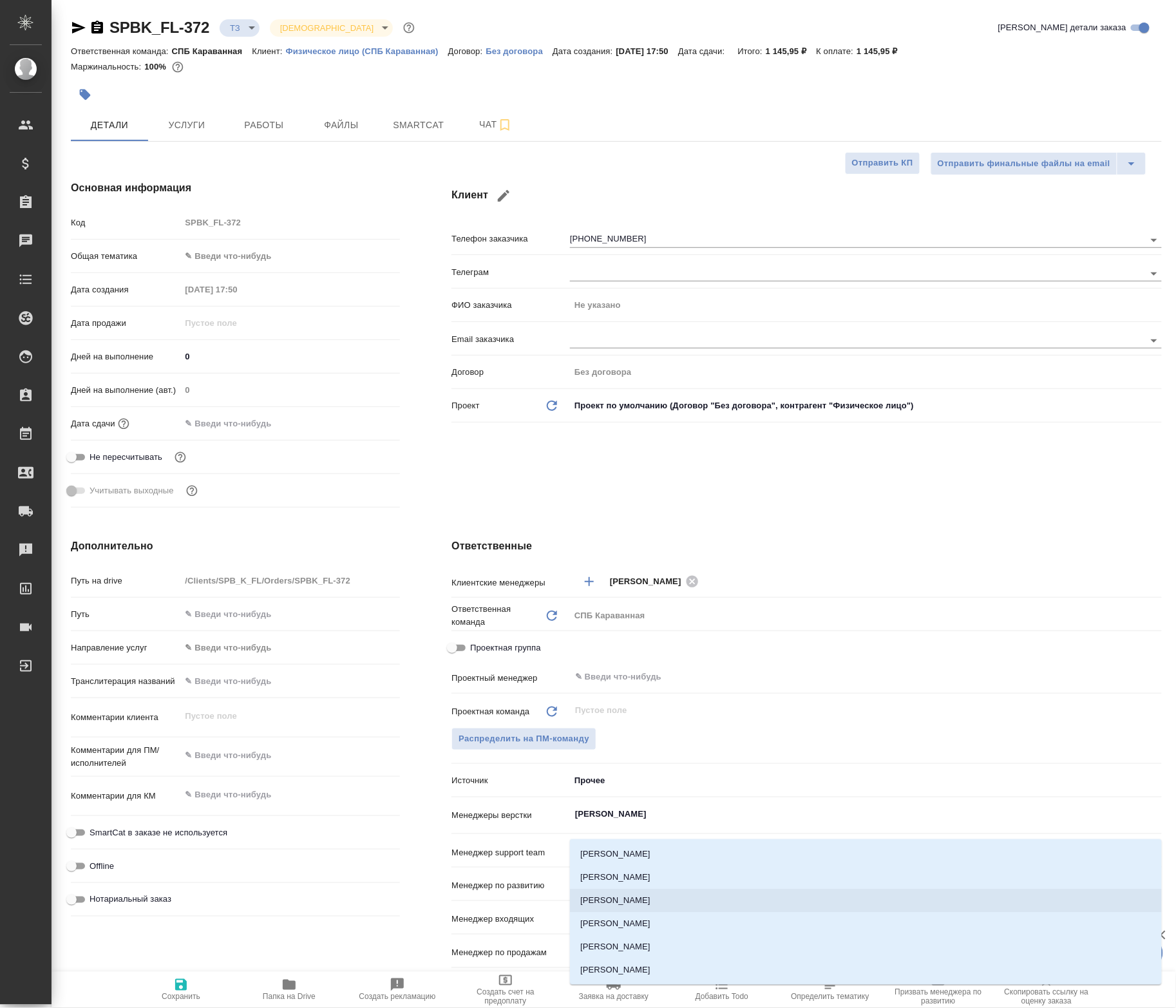
type input "петро"
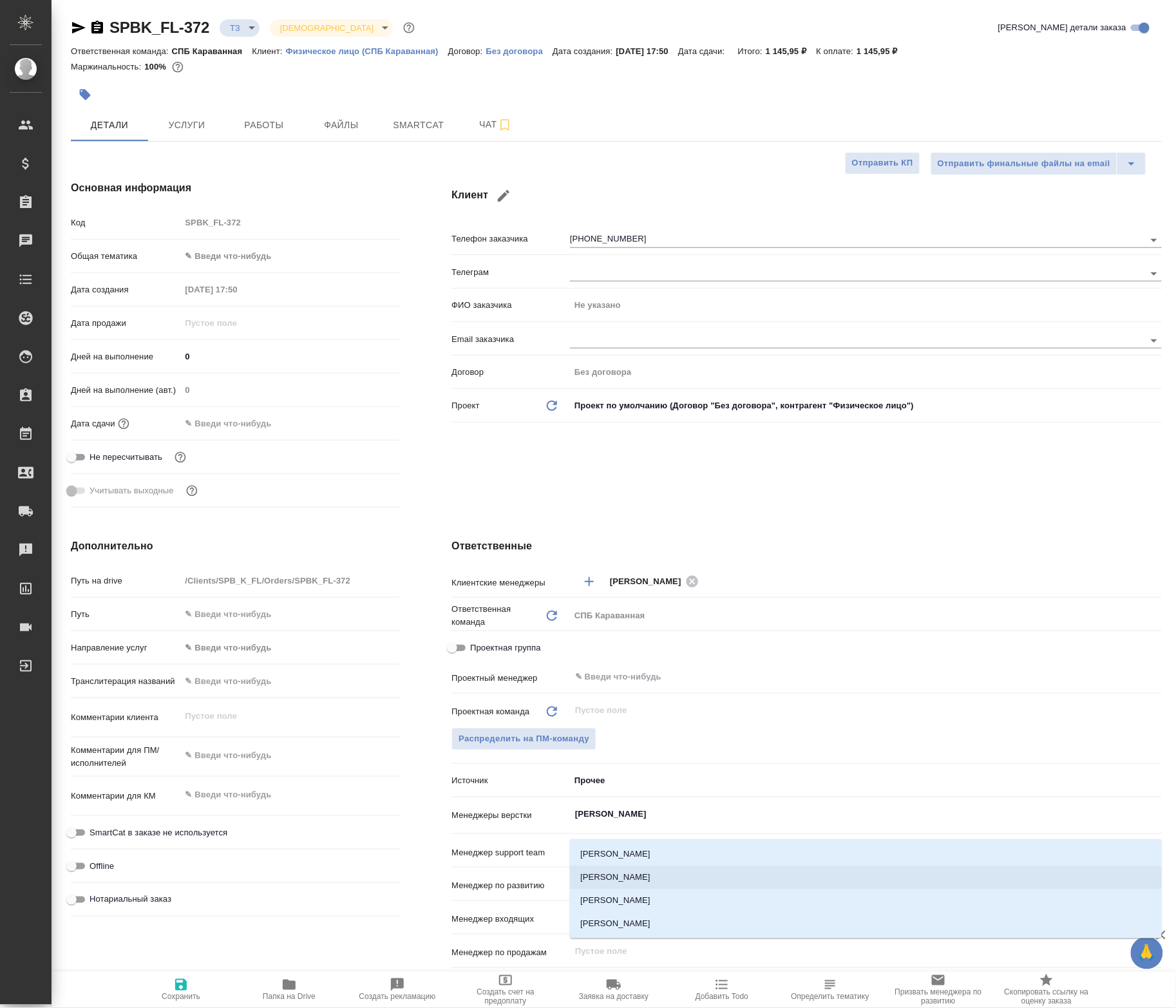
click at [660, 887] on li "Петрова Валерия" at bounding box center [865, 877] width 592 height 23
type textarea "x"
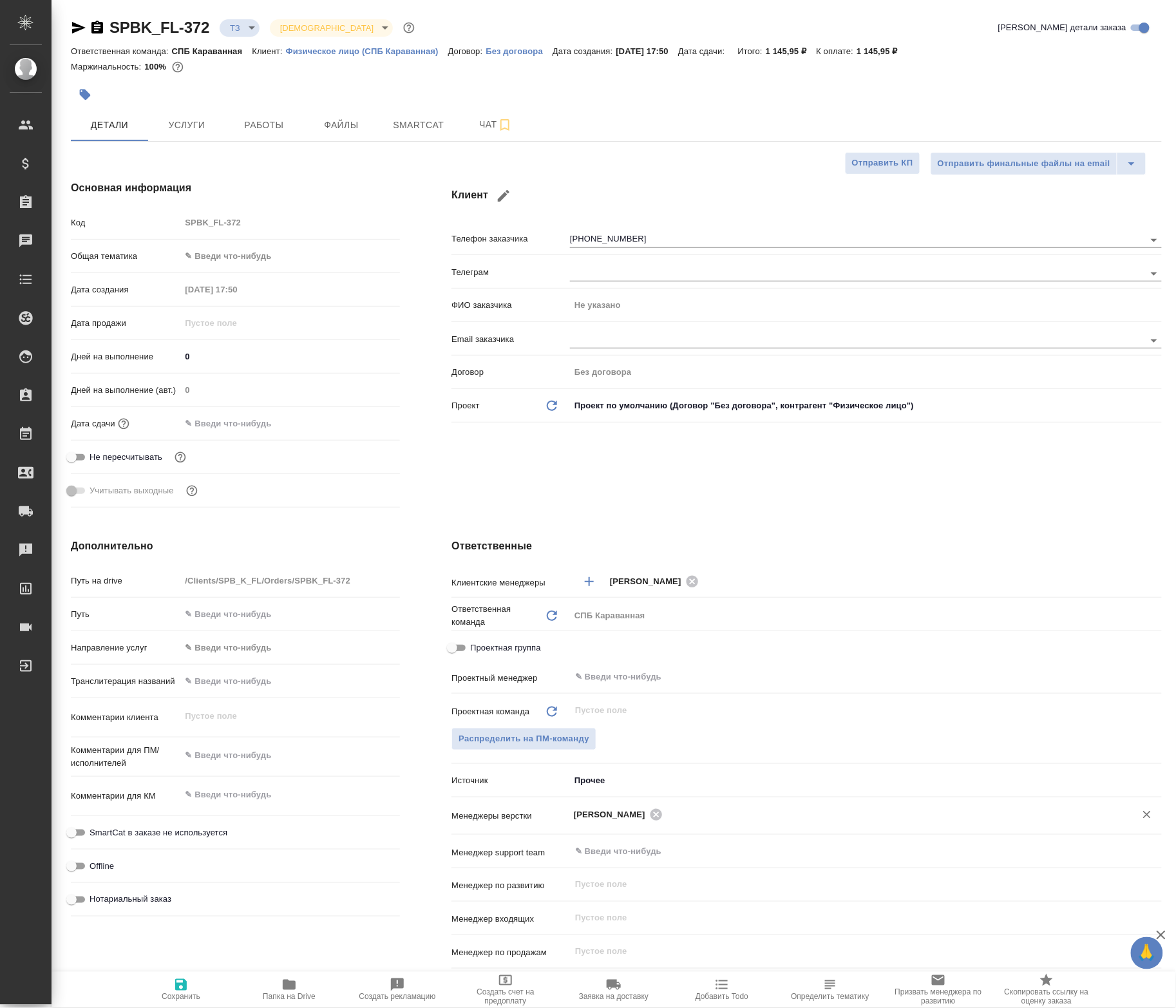
click at [201, 985] on span "Сохранить" at bounding box center [181, 988] width 93 height 24
type textarea "x"
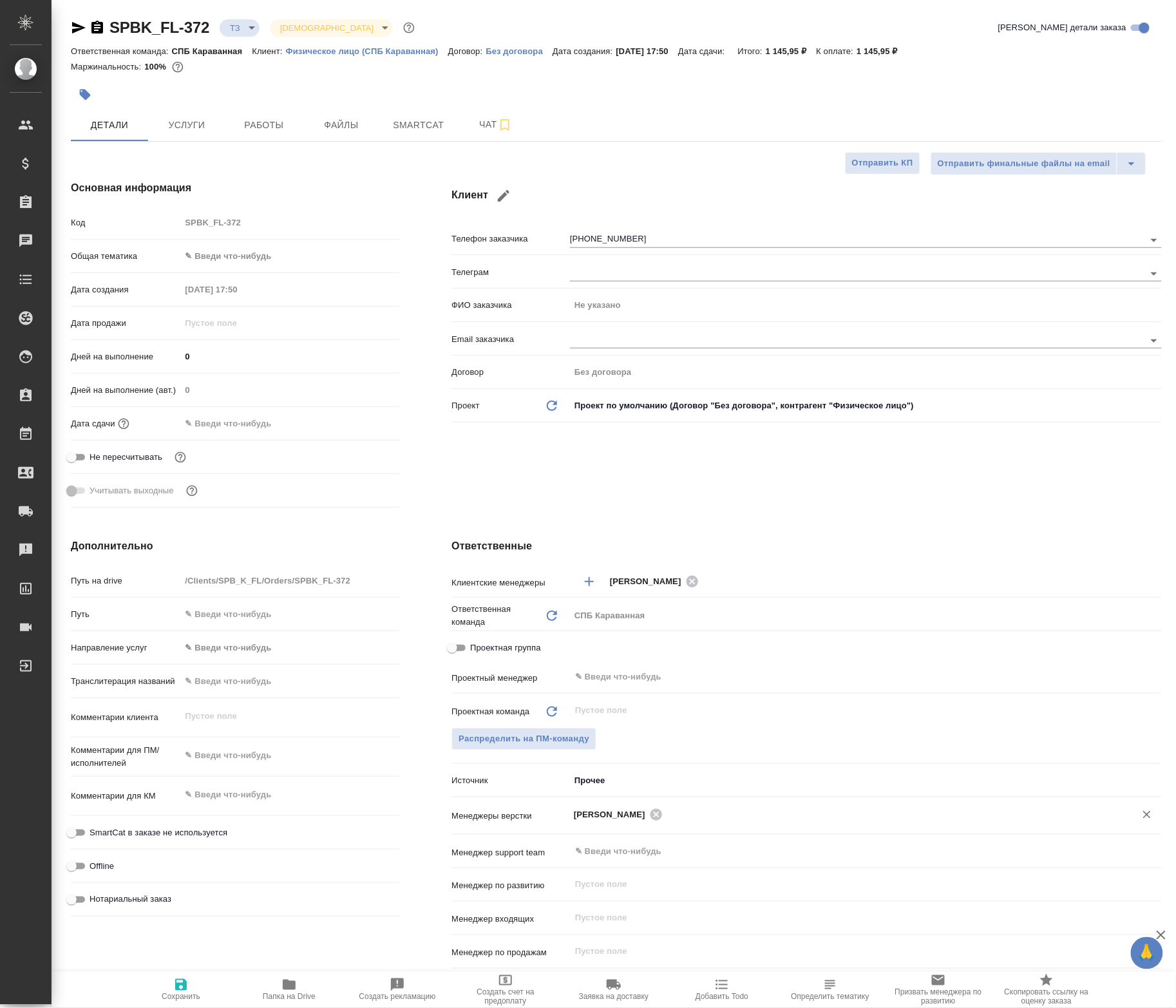
type textarea "x"
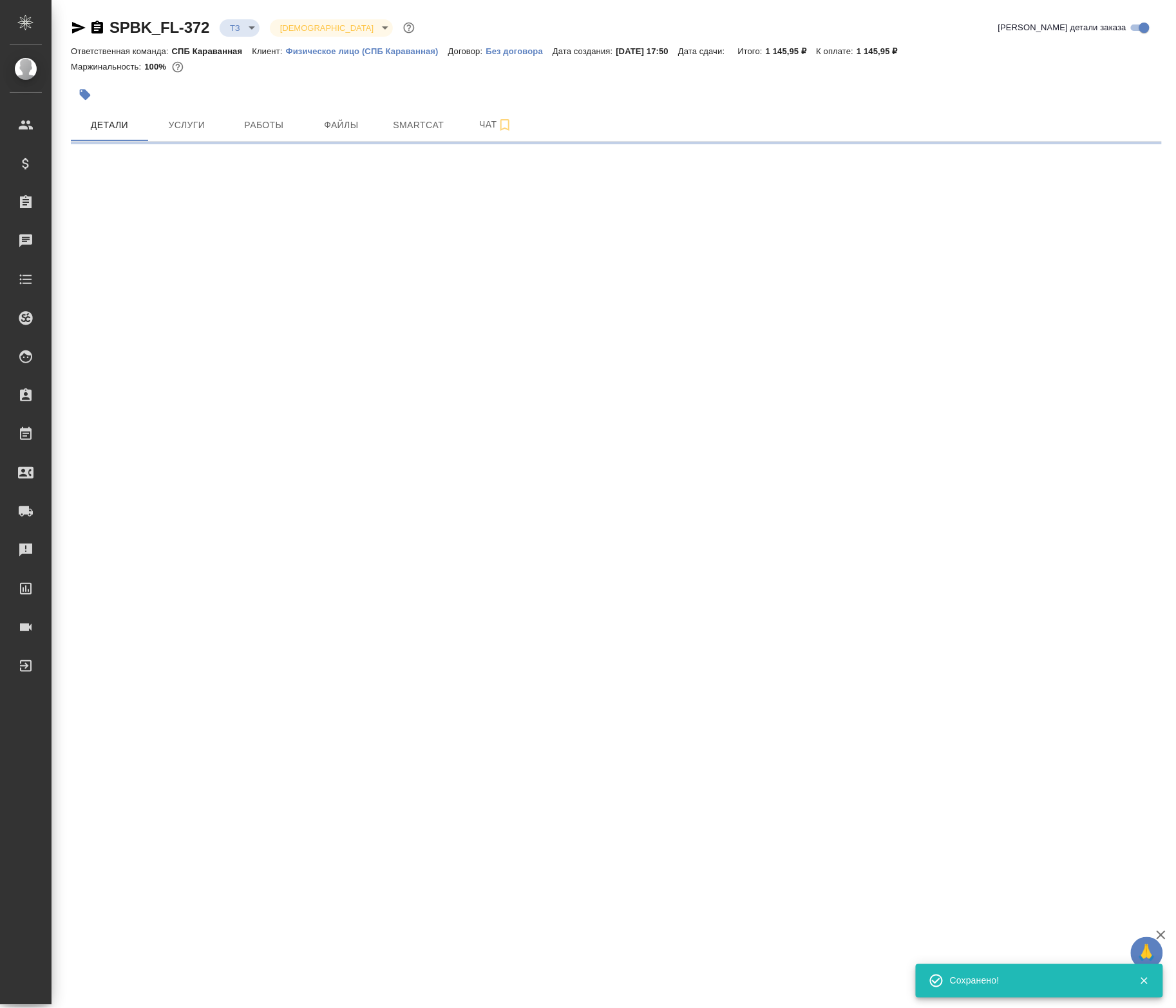
select select "RU"
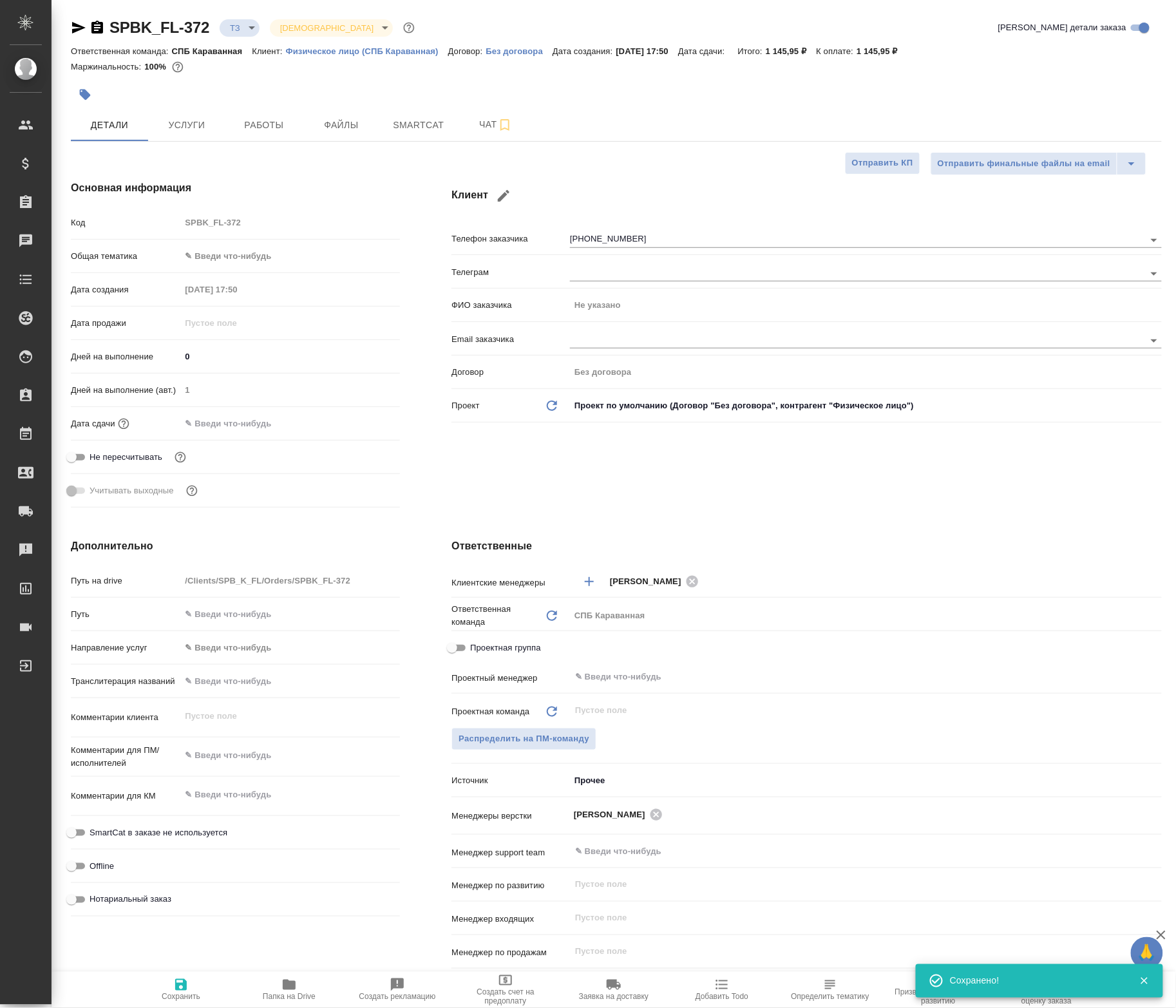
type textarea "x"
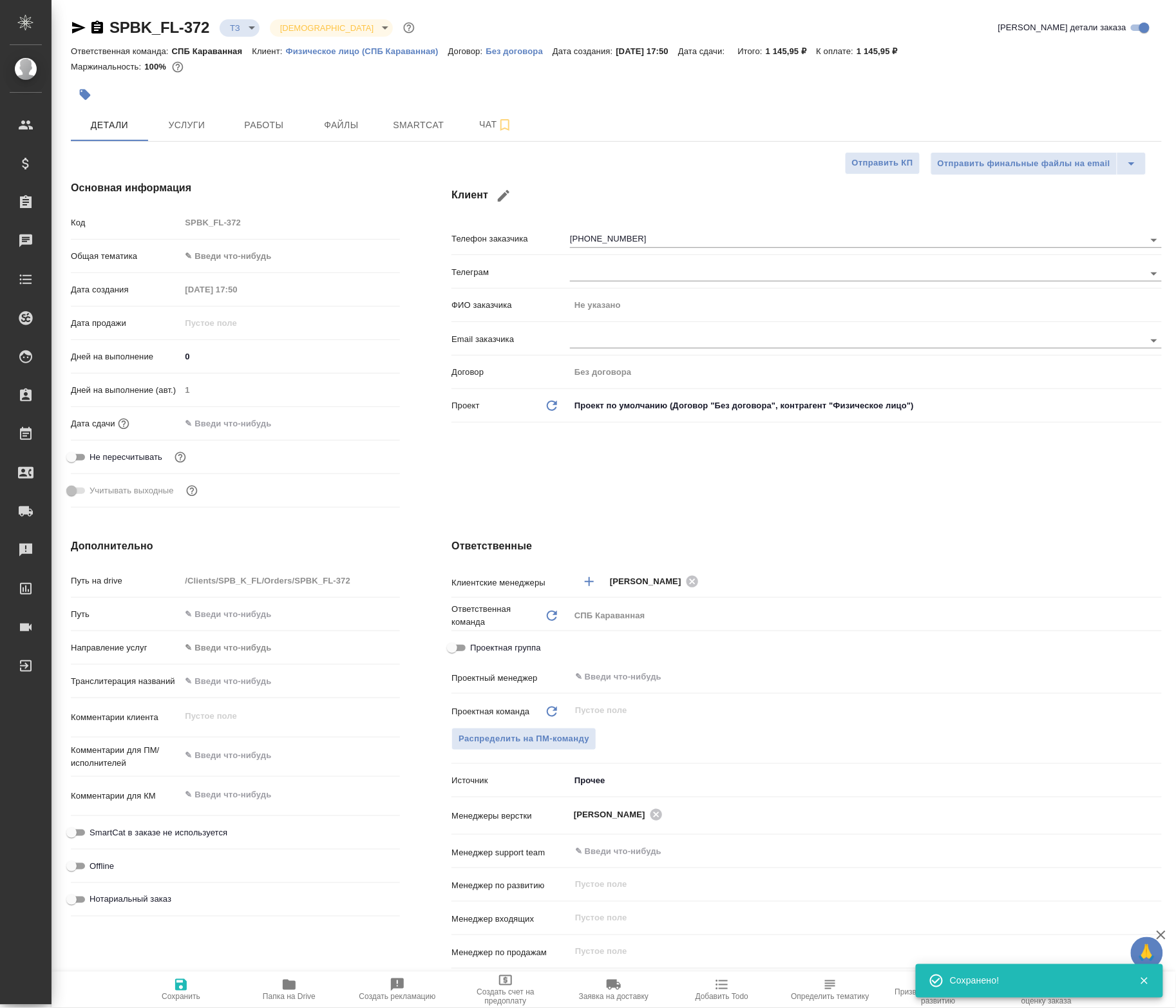
type textarea "x"
click at [76, 30] on icon "button" at bounding box center [78, 27] width 13 height 12
type textarea "x"
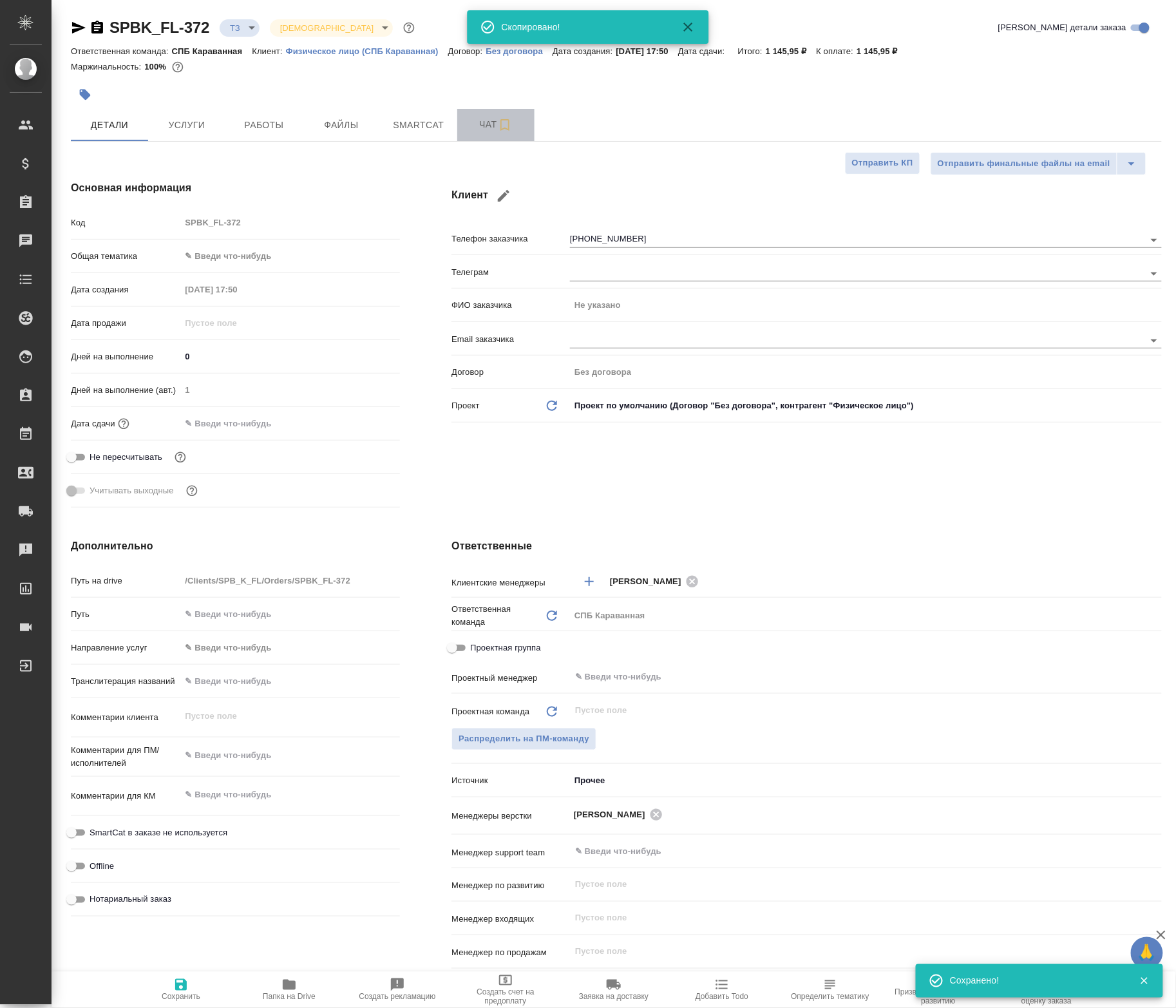
click at [464, 131] on button "Чат" at bounding box center [495, 124] width 77 height 32
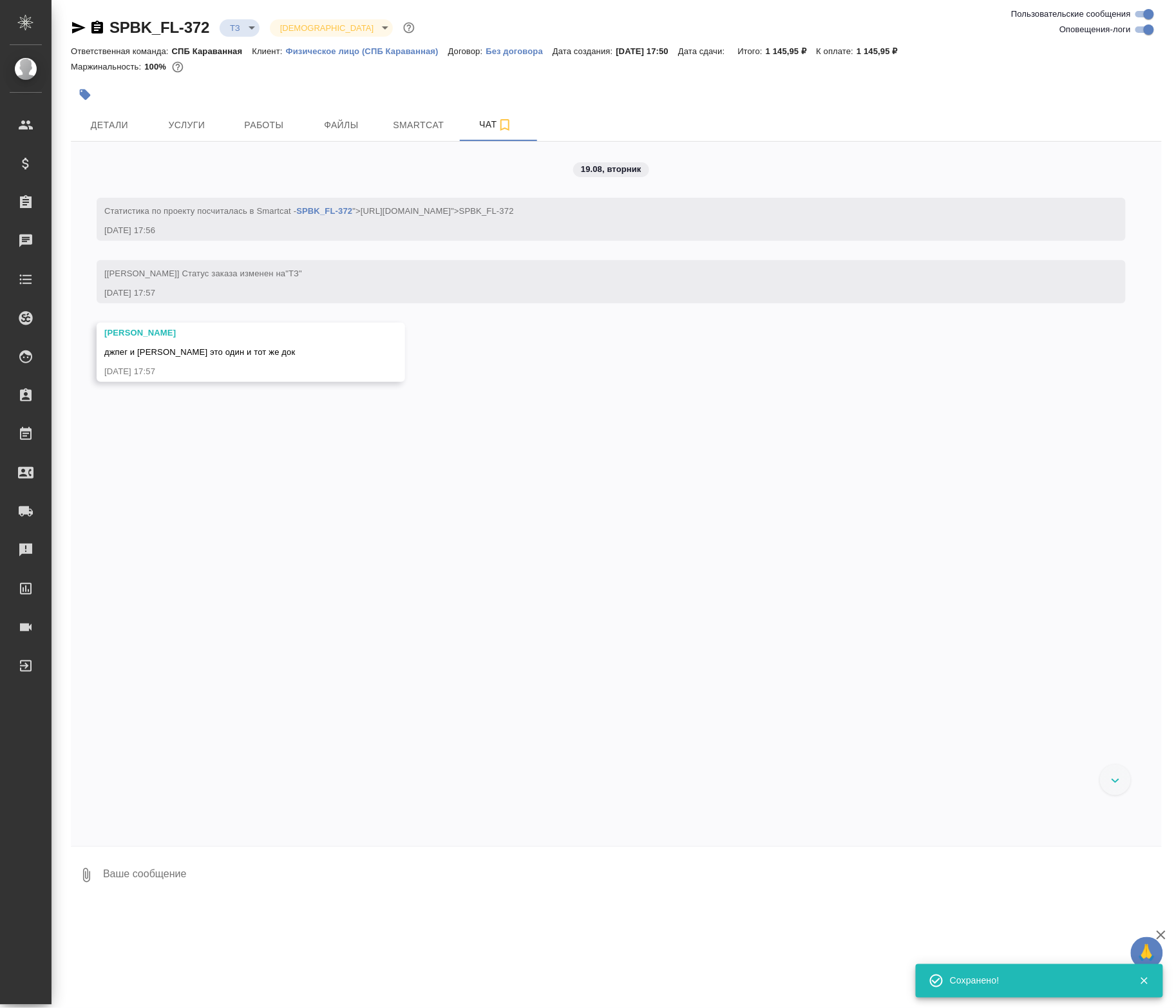
click at [86, 871] on button "0" at bounding box center [87, 875] width 31 height 44
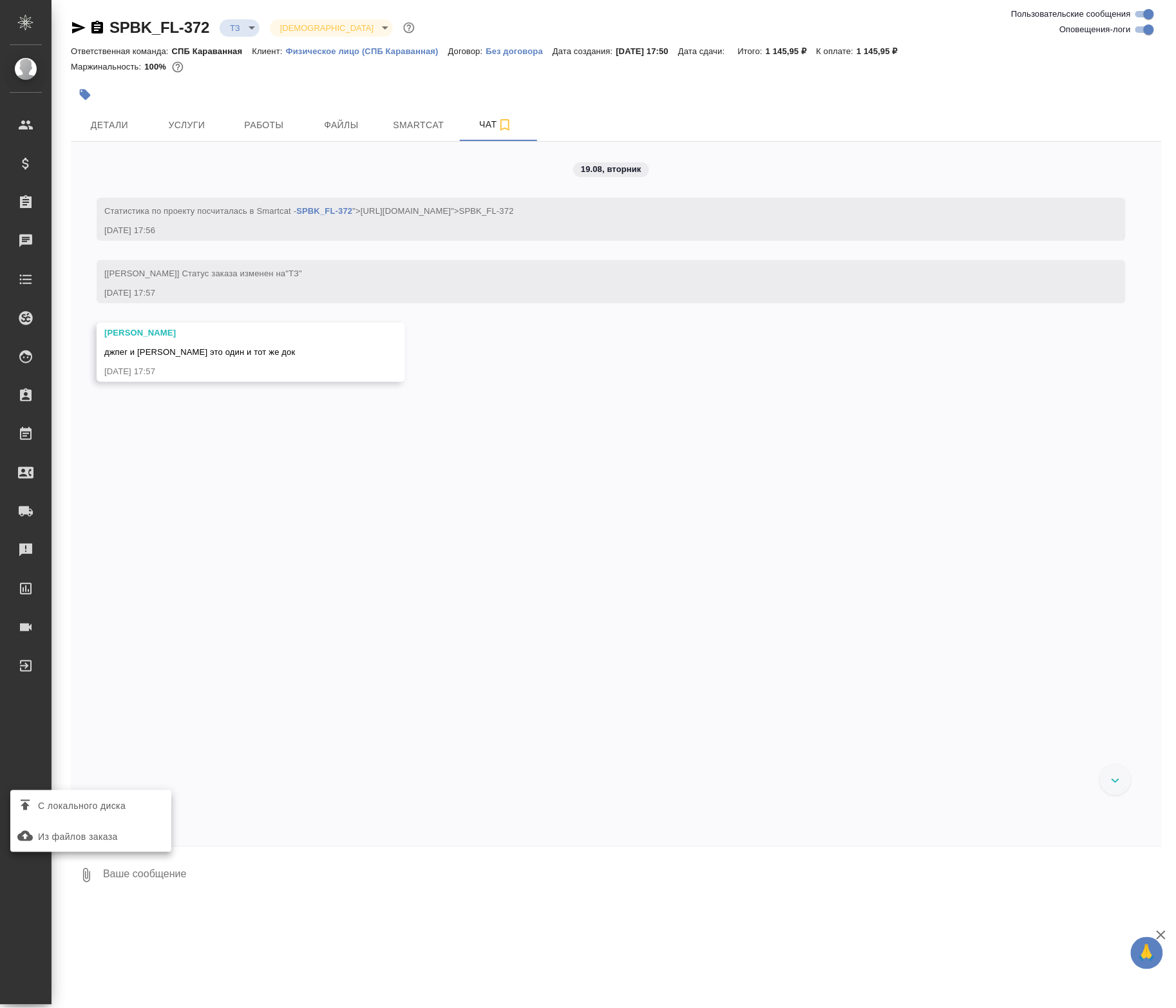
drag, startPoint x: 95, startPoint y: 828, endPoint x: 93, endPoint y: 810, distance: 18.1
click at [93, 810] on div "С локального диска Из файлов заказа" at bounding box center [91, 820] width 161 height 62
click at [93, 810] on span "С локального диска" at bounding box center [82, 806] width 88 height 16
click at [0, 0] on input "С локального диска" at bounding box center [0, 0] width 0 height 0
click at [147, 880] on textarea at bounding box center [620, 875] width 1038 height 44
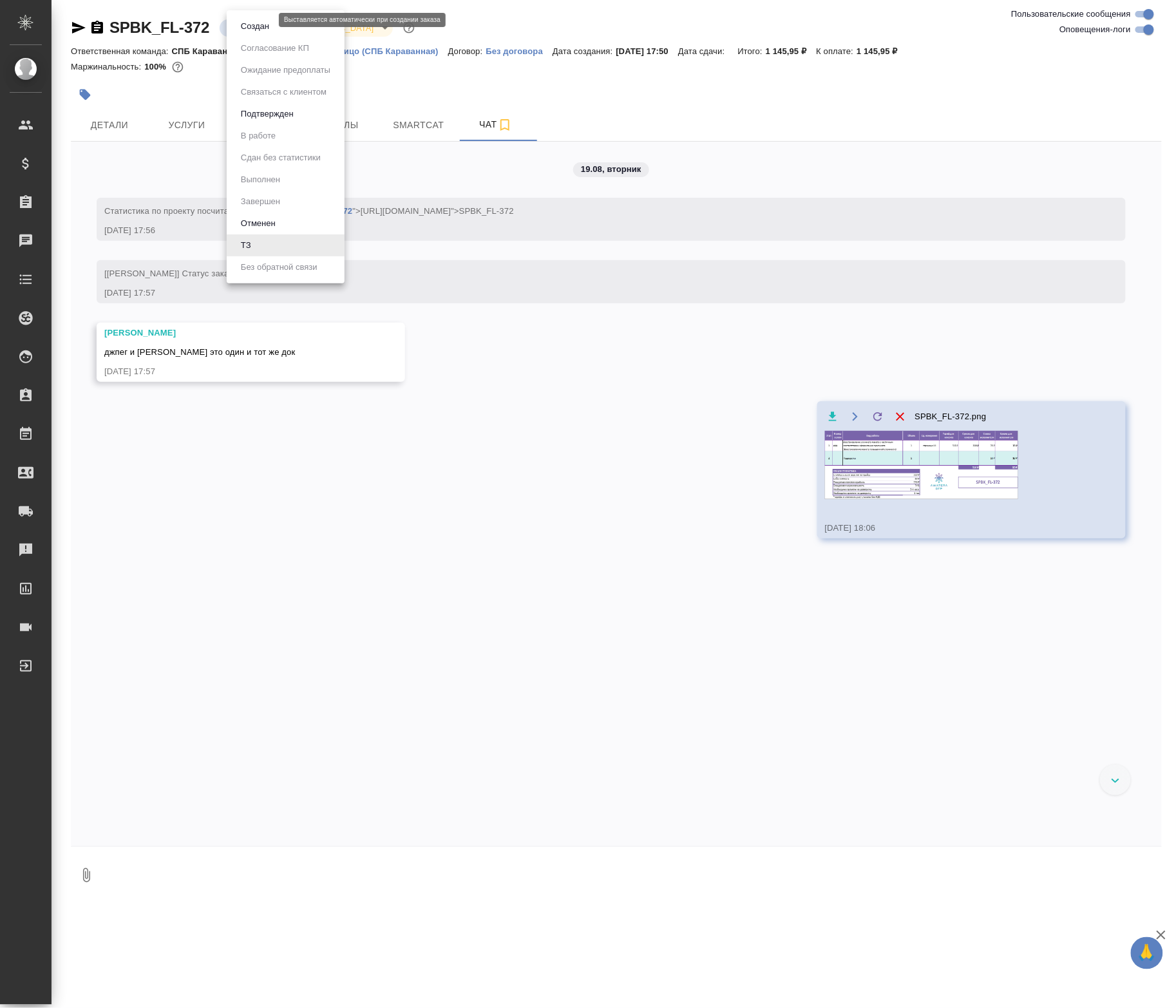
click at [252, 28] on body "🙏 .cls-1 fill:#fff; AWATERA Petrova Valeria Клиенты Спецификации Заказы 0 Чаты …" at bounding box center [588, 504] width 1176 height 1008
click at [252, 28] on button "Создан" at bounding box center [255, 27] width 36 height 14
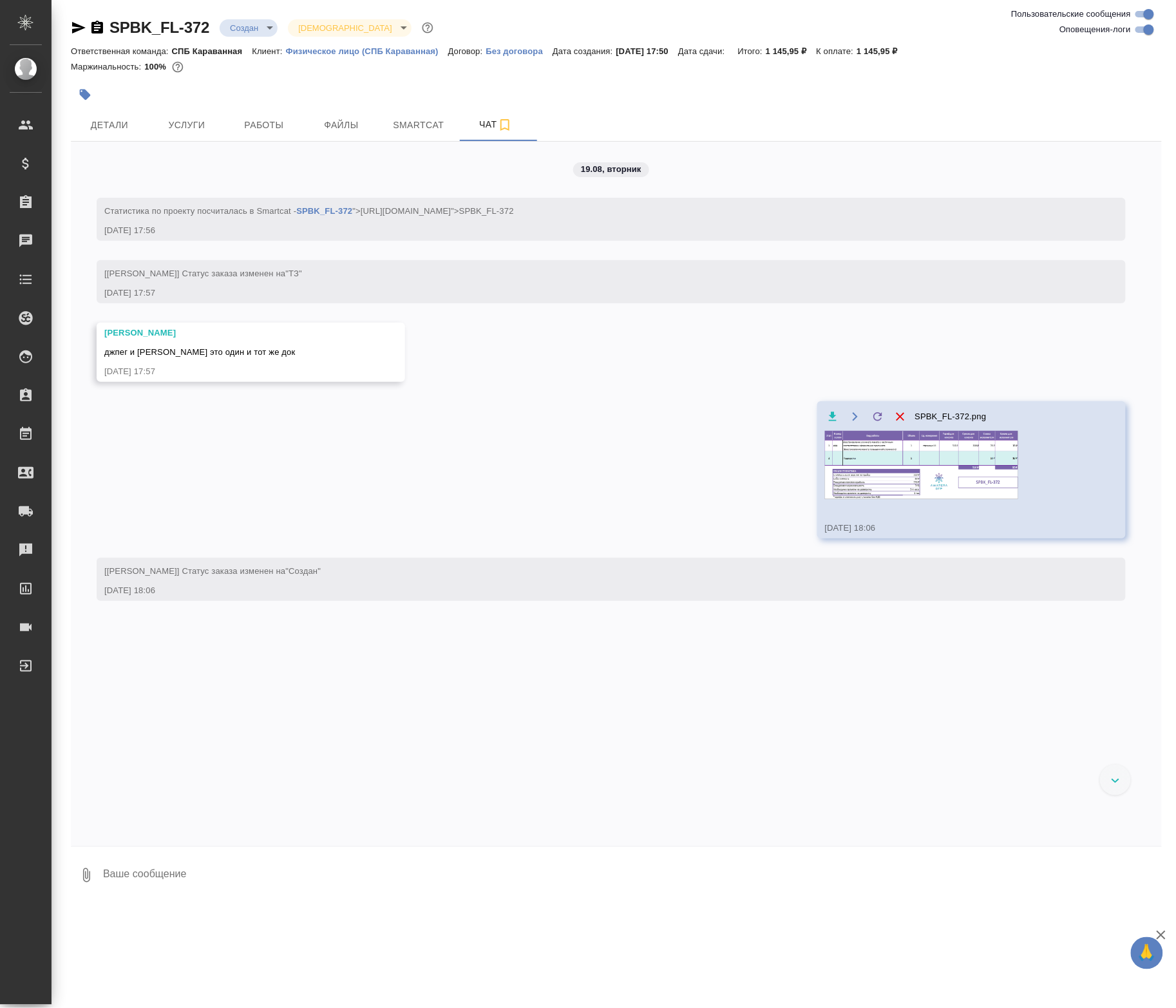
drag, startPoint x: 163, startPoint y: 912, endPoint x: 170, endPoint y: 887, distance: 26.0
click at [155, 910] on div ".cls-1 fill:#fff; AWATERA Petrova Valeria Клиенты Спецификации Заказы 0 Чаты To…" at bounding box center [588, 504] width 1176 height 1008
click at [170, 887] on textarea at bounding box center [631, 875] width 1060 height 44
type textarea "в ворде распознанка (опечатки есть)"
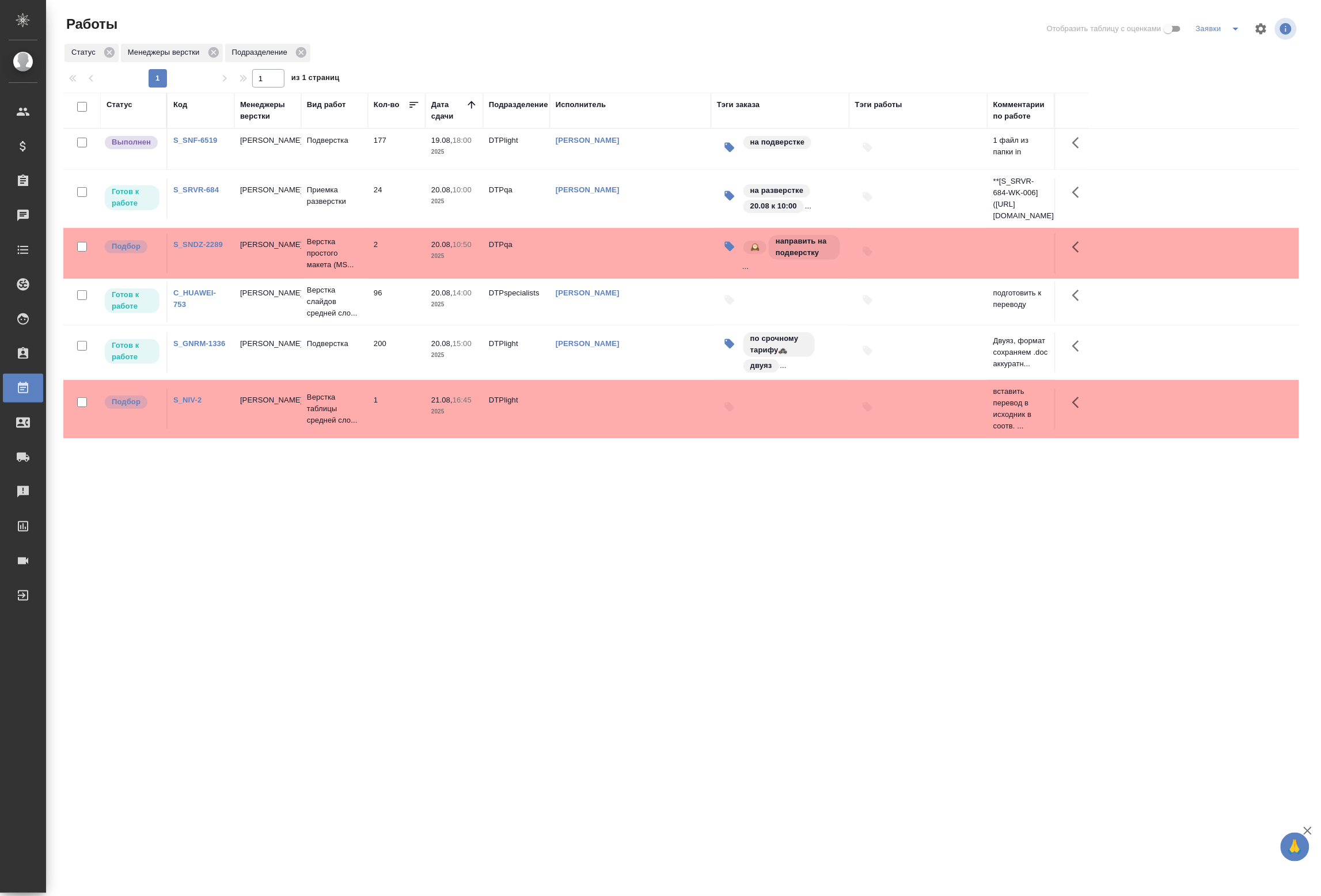
click at [523, 157] on td "DTPlight" at bounding box center [517, 150] width 67 height 41
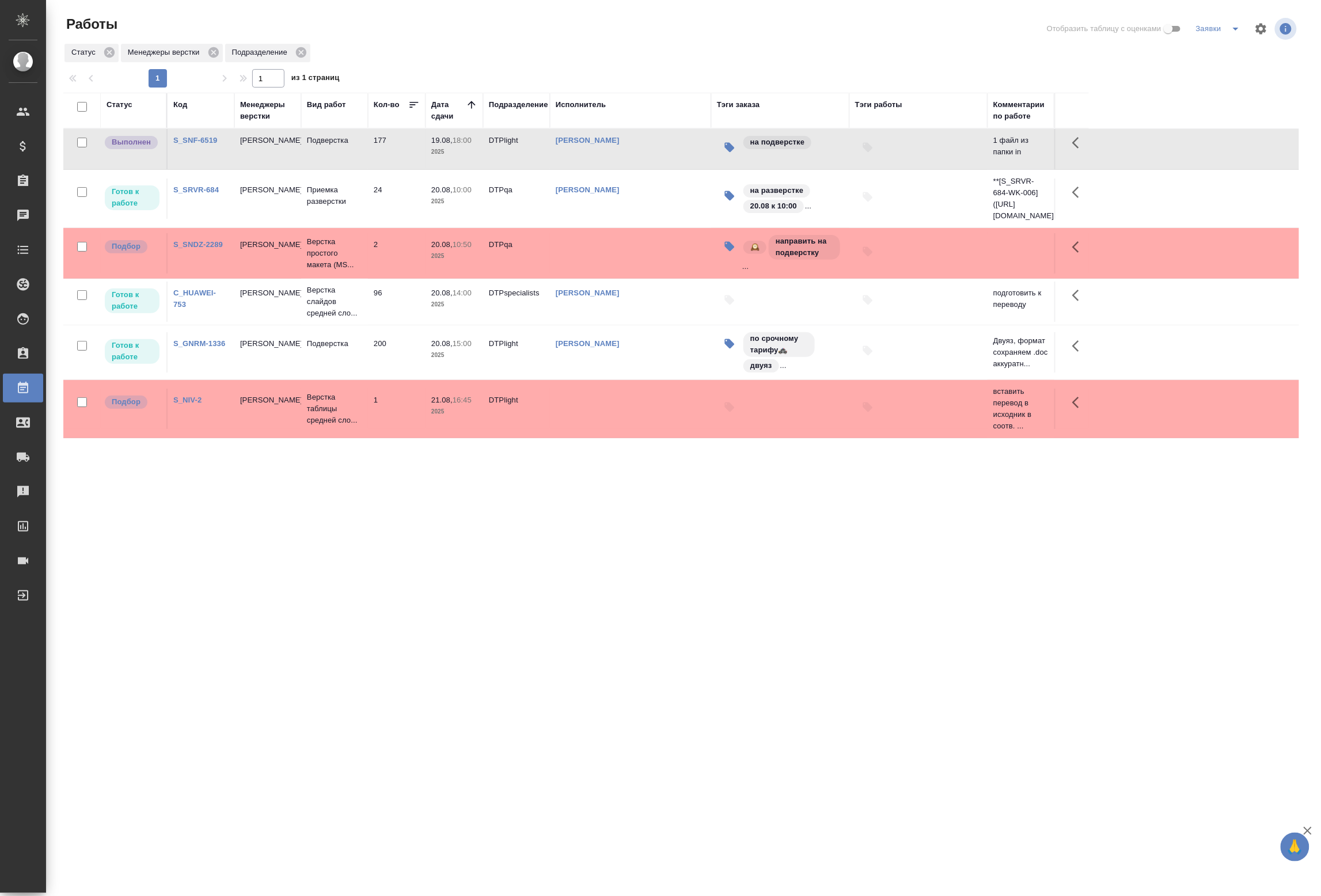
click at [523, 157] on td "DTPlight" at bounding box center [517, 150] width 67 height 41
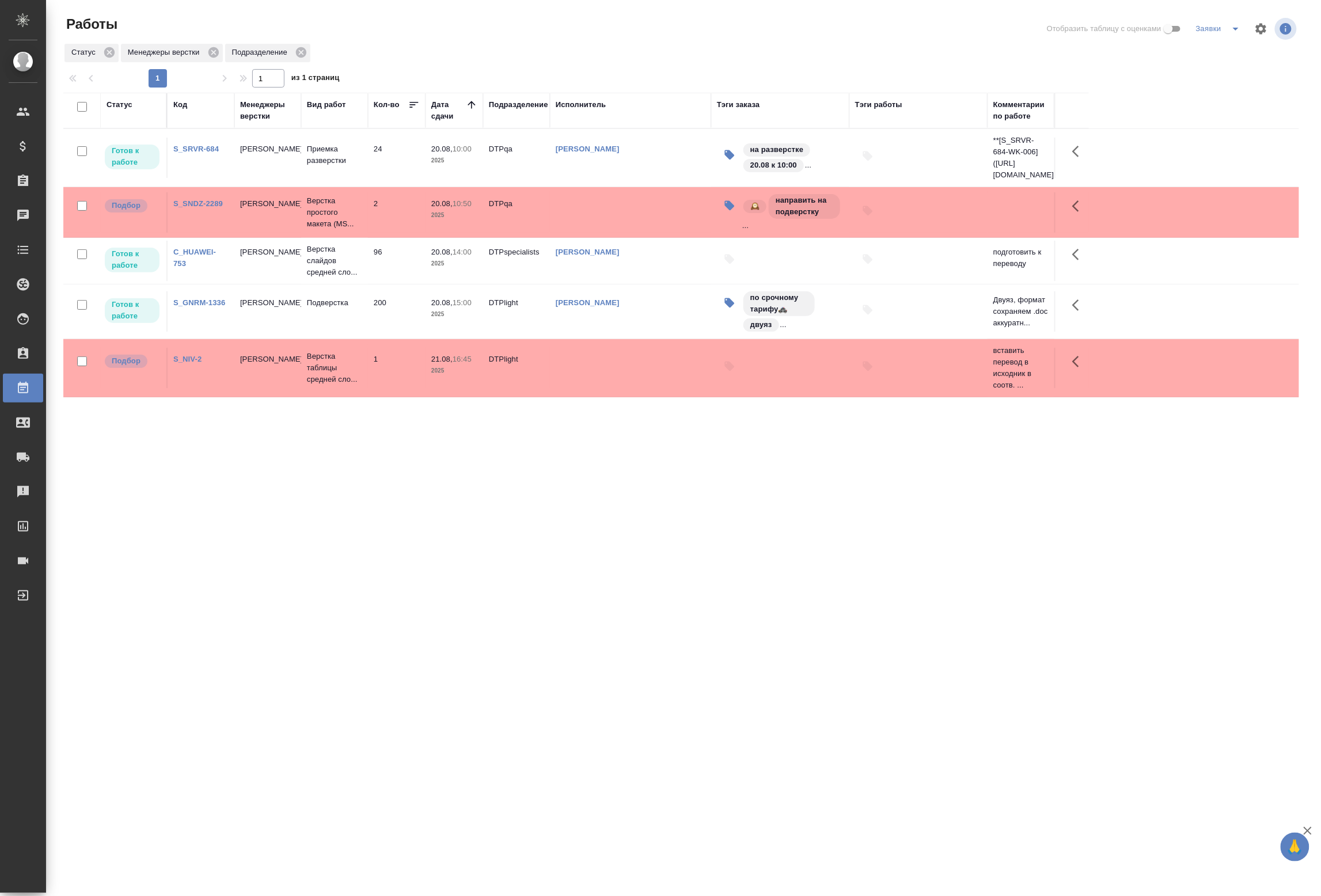
click at [187, 17] on div "Работы" at bounding box center [271, 24] width 415 height 18
click at [1229, 36] on icon "split button" at bounding box center [1236, 29] width 14 height 14
click at [1194, 69] on li "Актуальное" at bounding box center [1208, 73] width 110 height 18
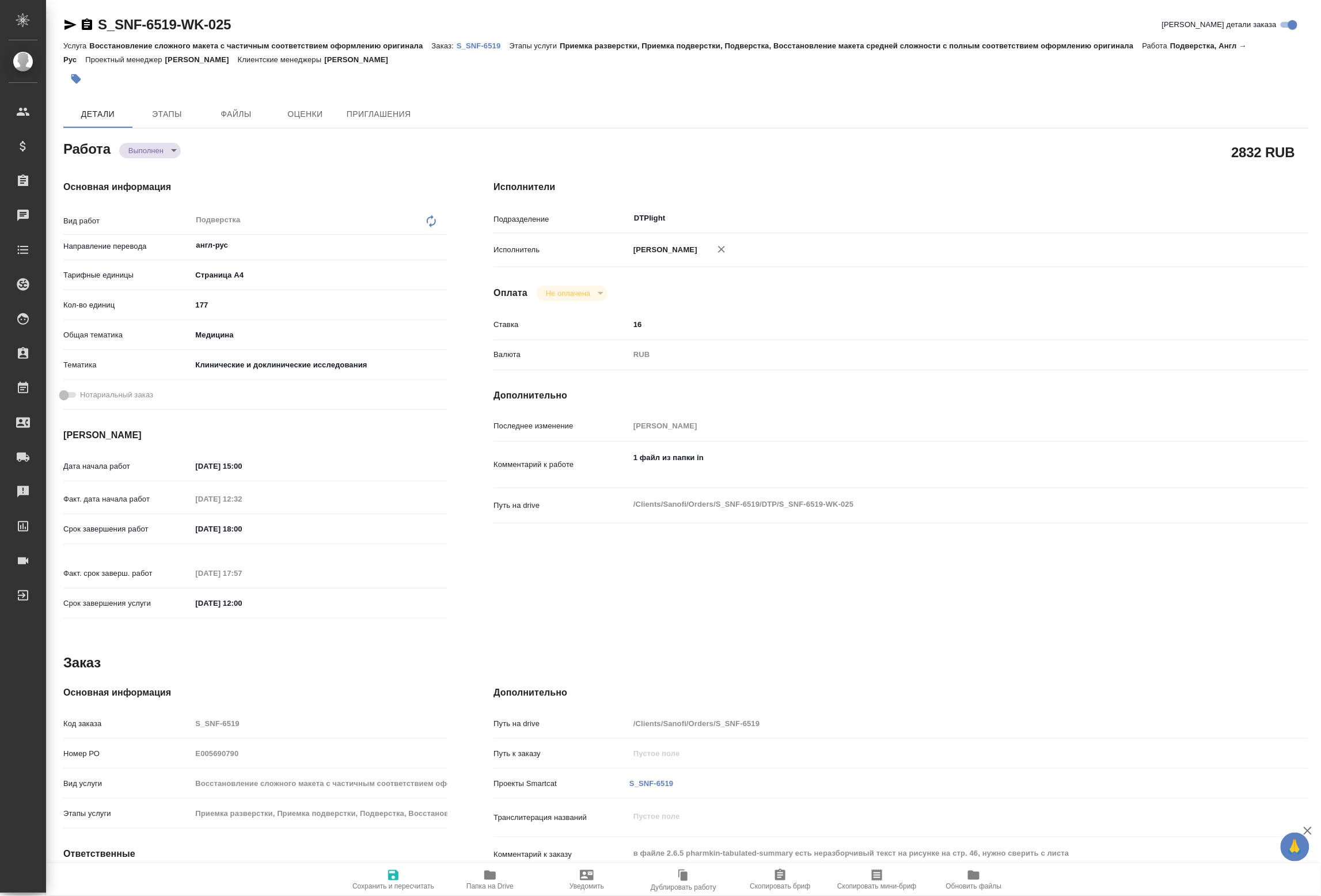
type textarea "x"
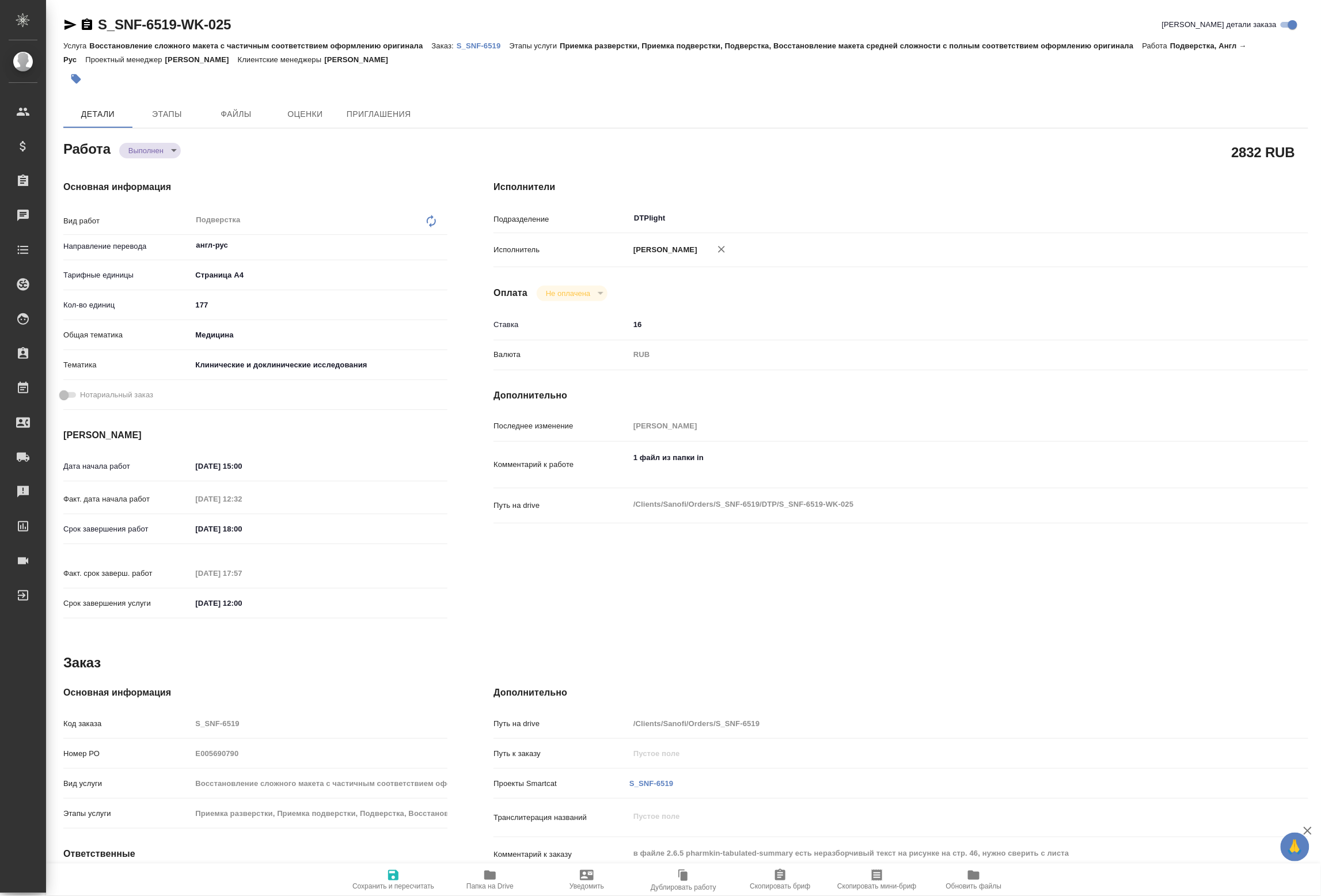
type textarea "x"
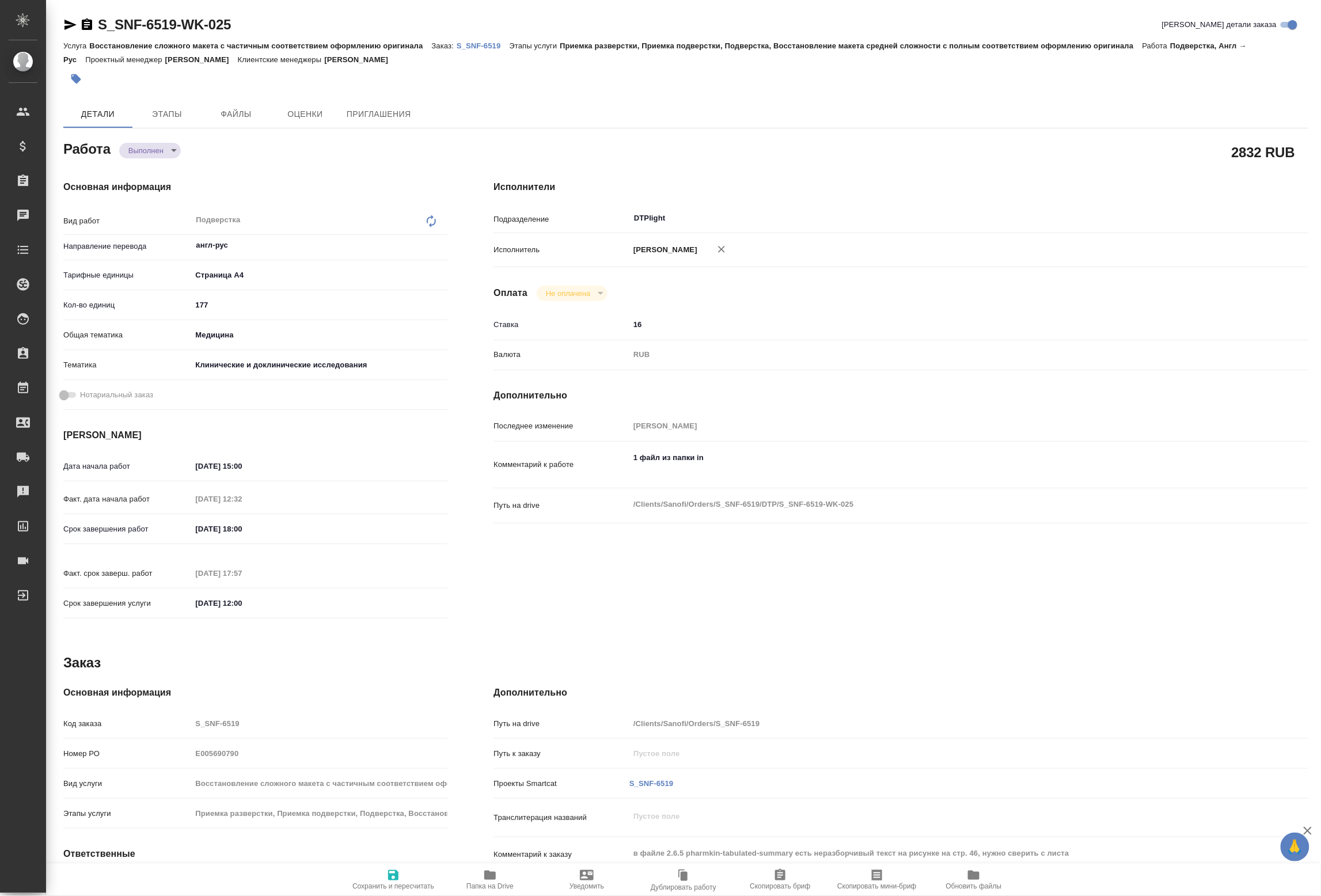
click at [131, 147] on body "🙏 .cls-1 fill:#fff; AWATERA Petrova Valeria Клиенты Спецификации Заказы Чаты To…" at bounding box center [660, 448] width 1321 height 896
type textarea "x"
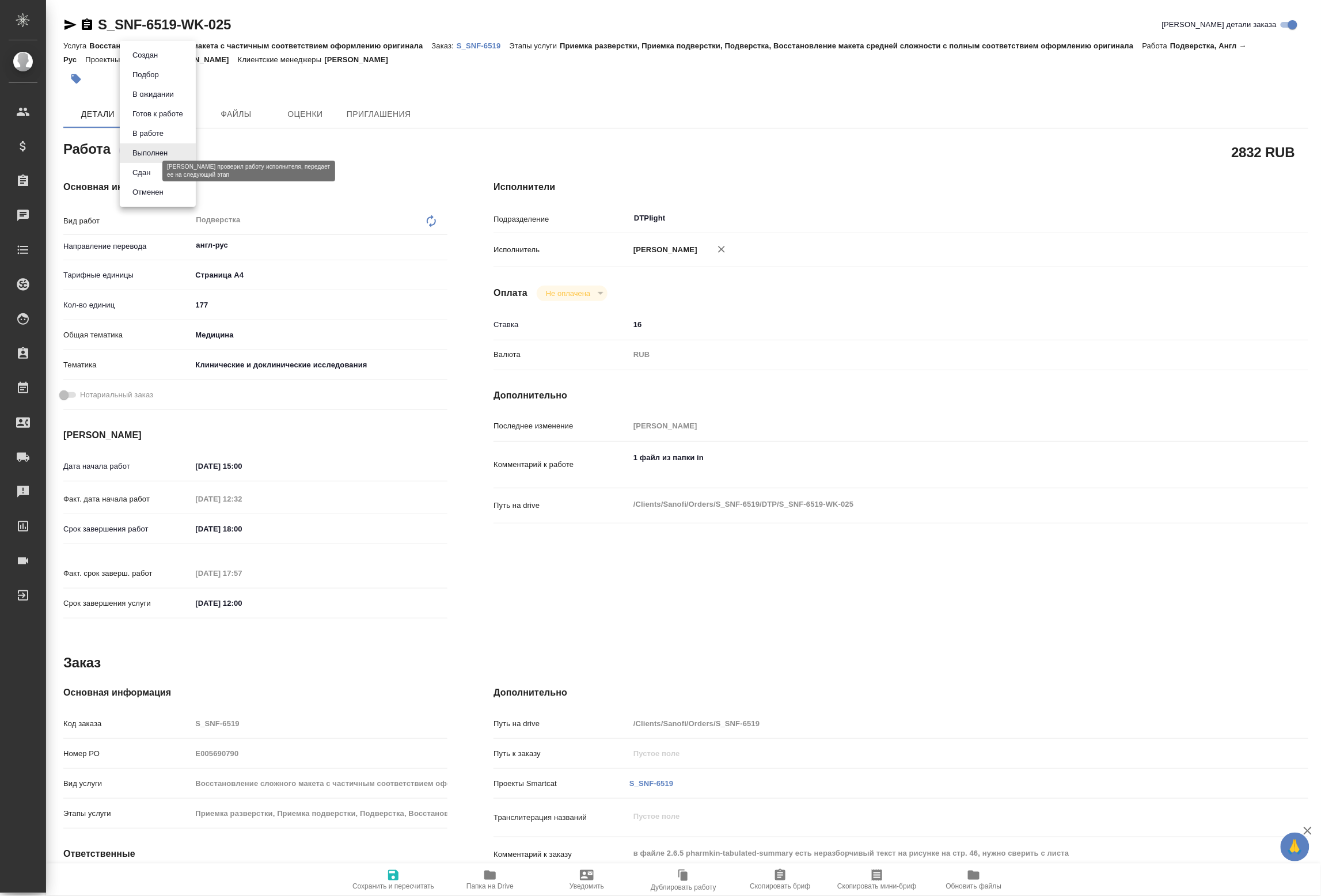
type textarea "x"
click at [141, 178] on button "Сдан" at bounding box center [141, 173] width 24 height 13
type textarea "x"
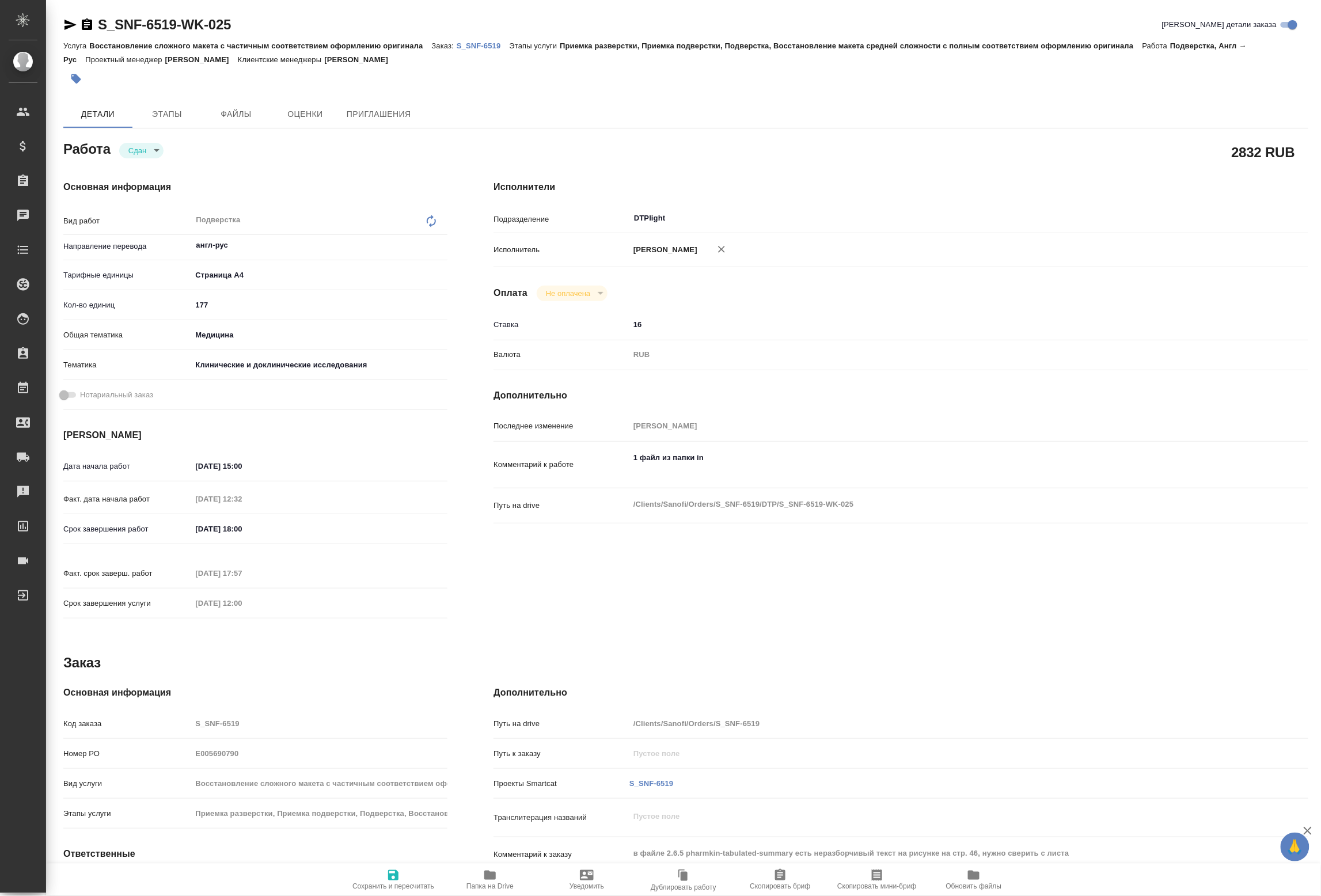
type textarea "x"
click at [500, 860] on div "Комментарий к заказу в файле 2.6.5 pharmkin-tabulated-summary есть неразборчивы…" at bounding box center [901, 860] width 815 height 35
type textarea "x"
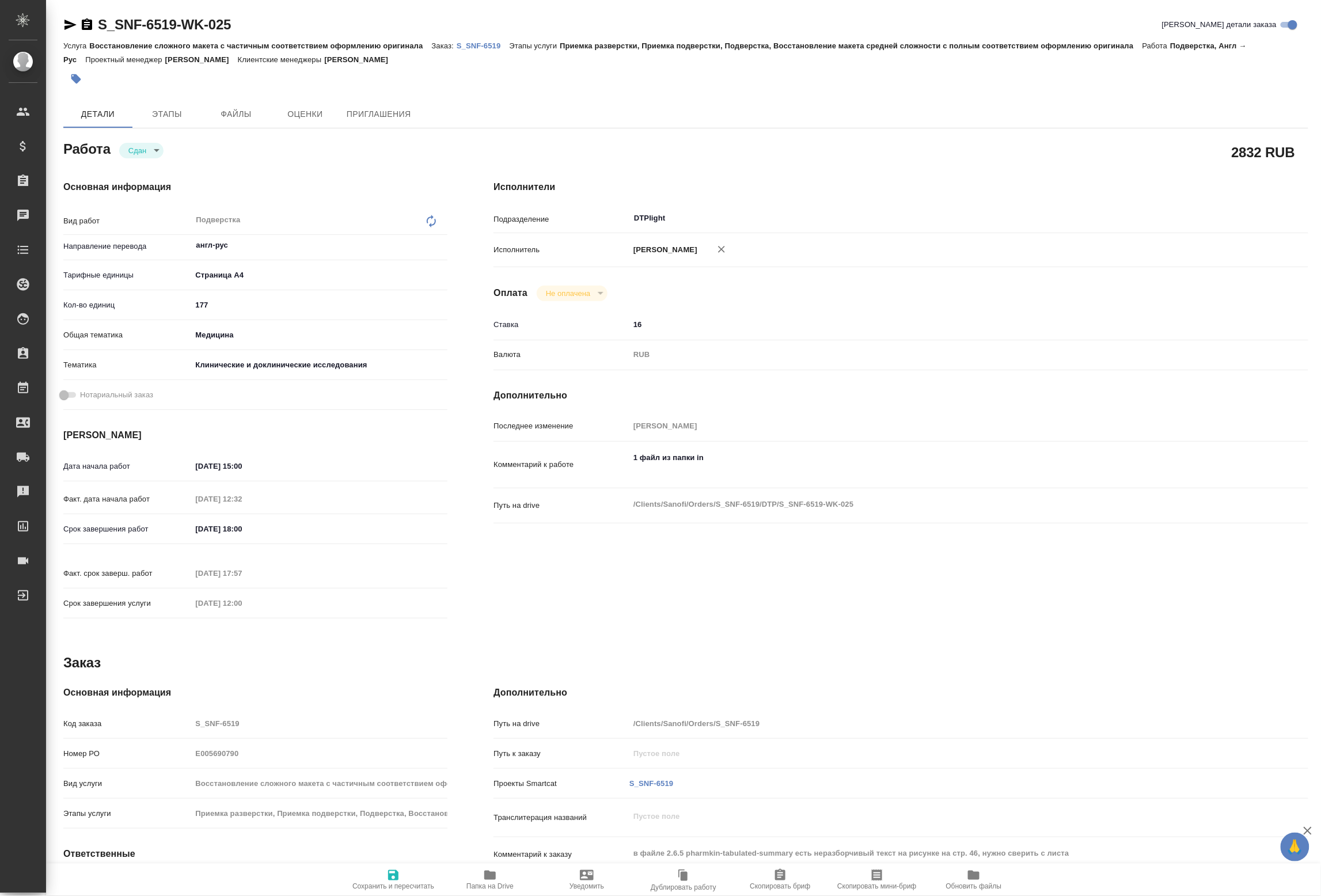
type textarea "x"
click at [586, 123] on div "Детали Этапы Файлы Оценки Приглашения" at bounding box center [686, 114] width 1245 height 28
click at [512, 869] on span "Папка на Drive" at bounding box center [490, 879] width 83 height 22
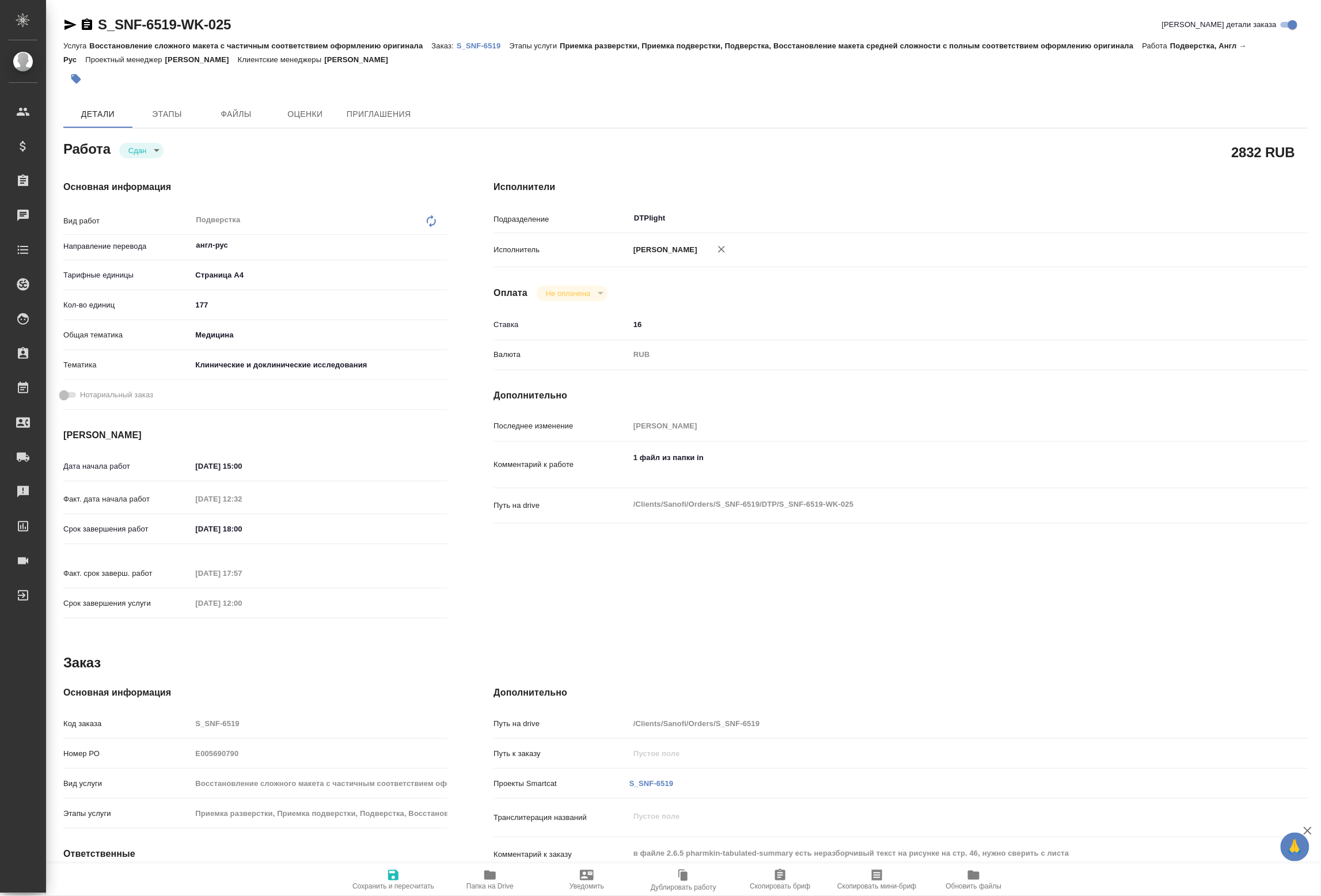
click at [454, 41] on div "Услуга Восстановление сложного макета с частичным соответствием оформлению ориг…" at bounding box center [686, 52] width 1245 height 28
click at [461, 41] on div "Услуга Восстановление сложного макета с частичным соответствием оформлению ориг…" at bounding box center [686, 52] width 1245 height 28
click at [466, 42] on p "S_SNF-6519" at bounding box center [483, 45] width 53 height 8
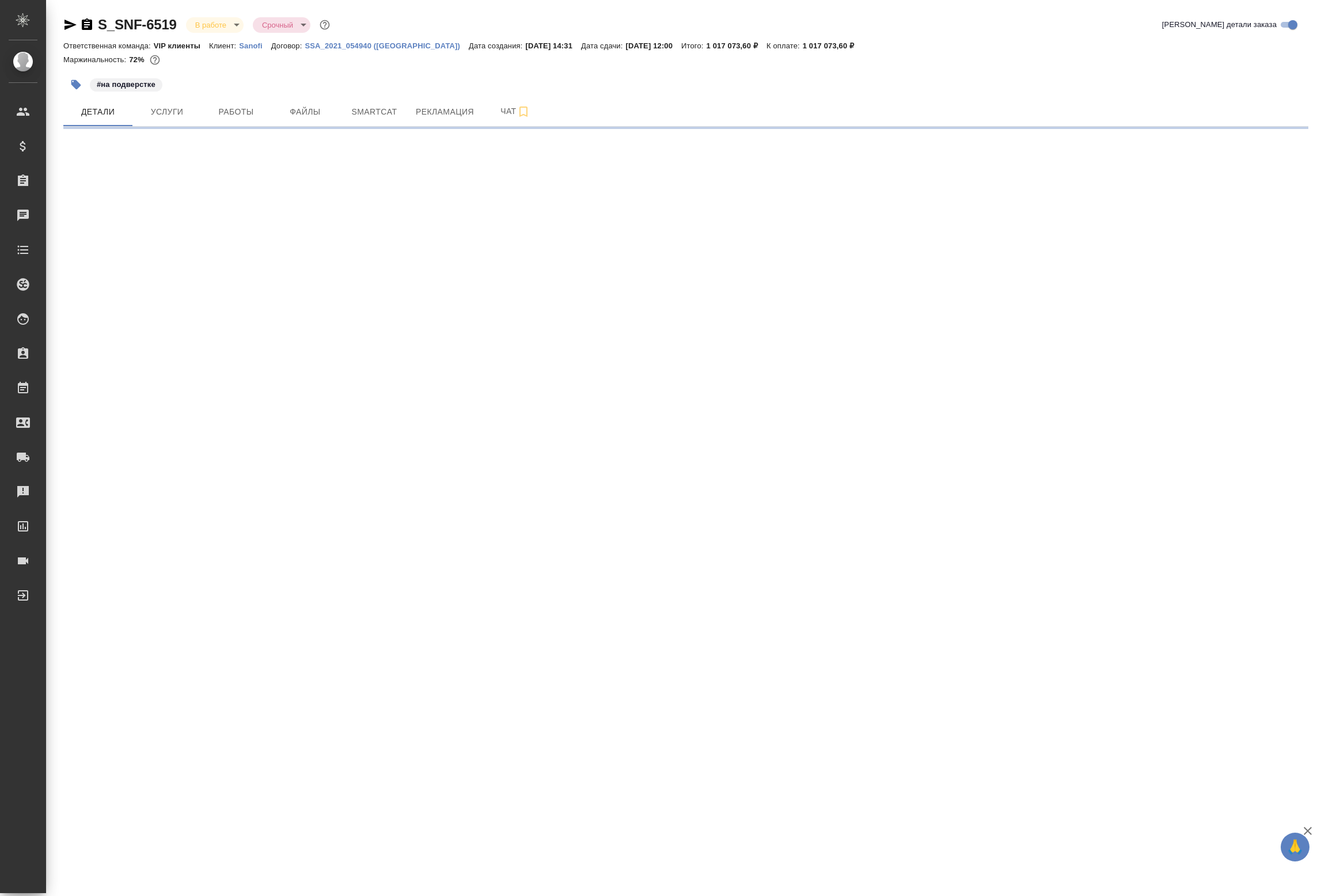
select select "RU"
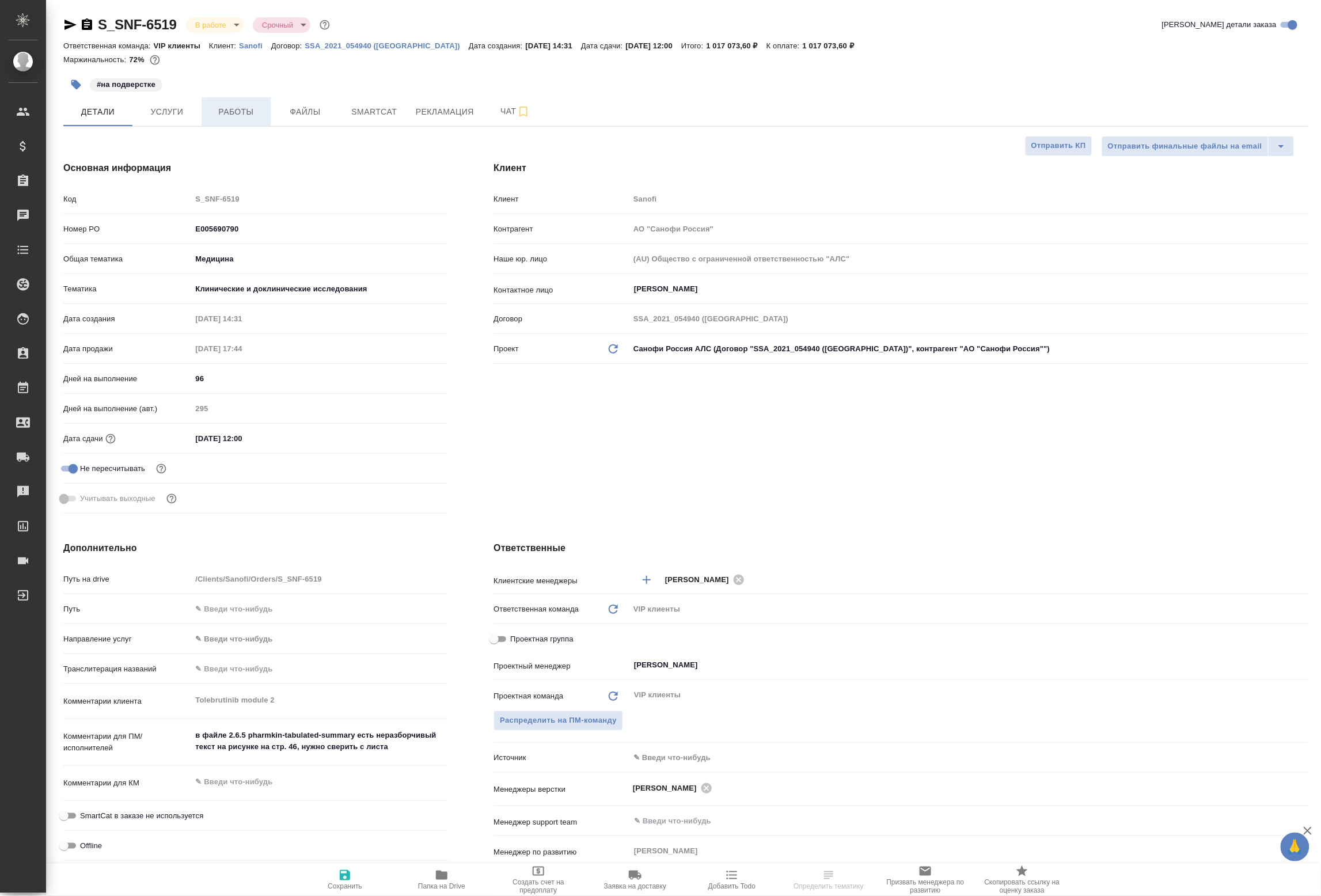
type textarea "x"
click at [238, 126] on button "Работы" at bounding box center [236, 111] width 69 height 29
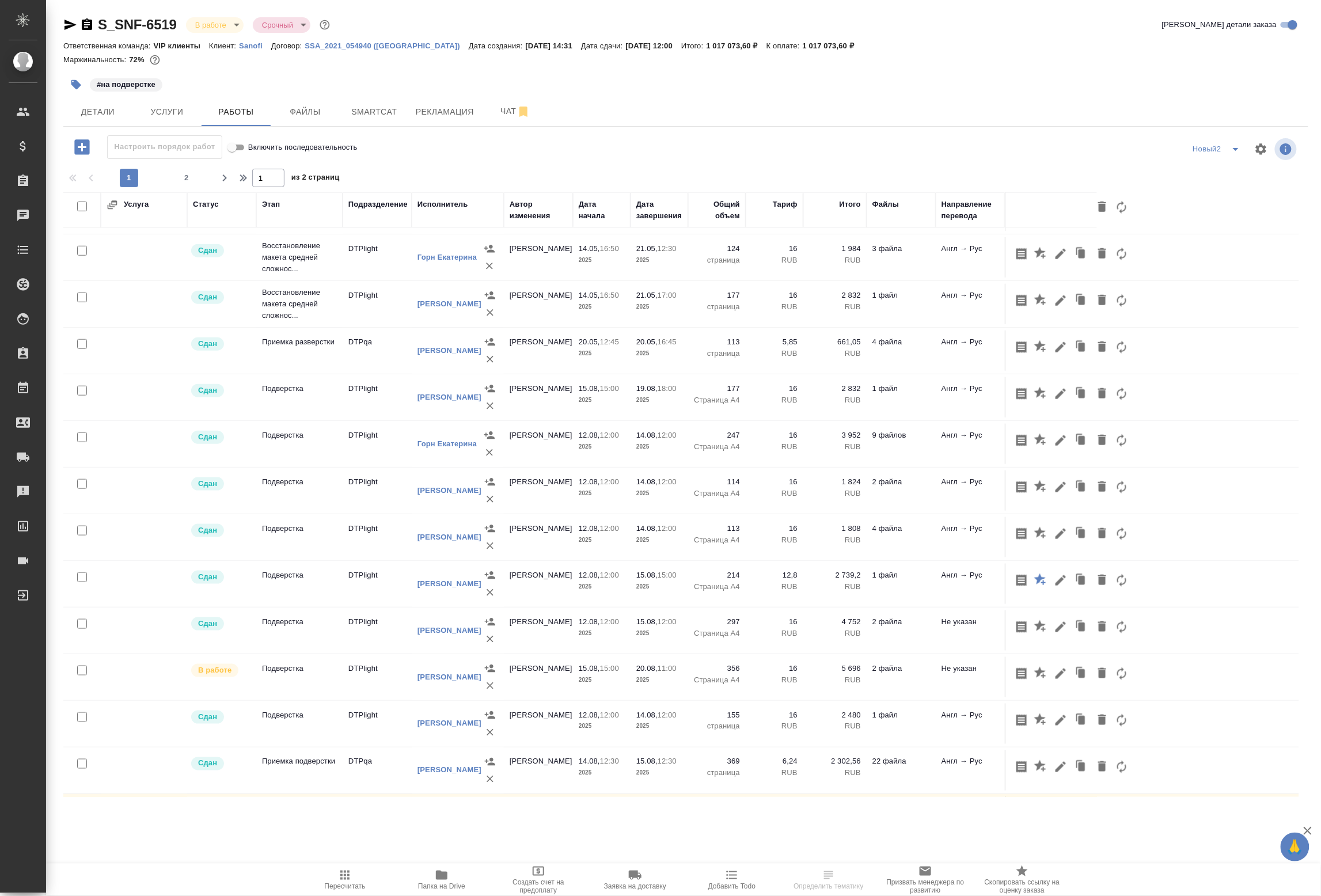
scroll to position [735, 0]
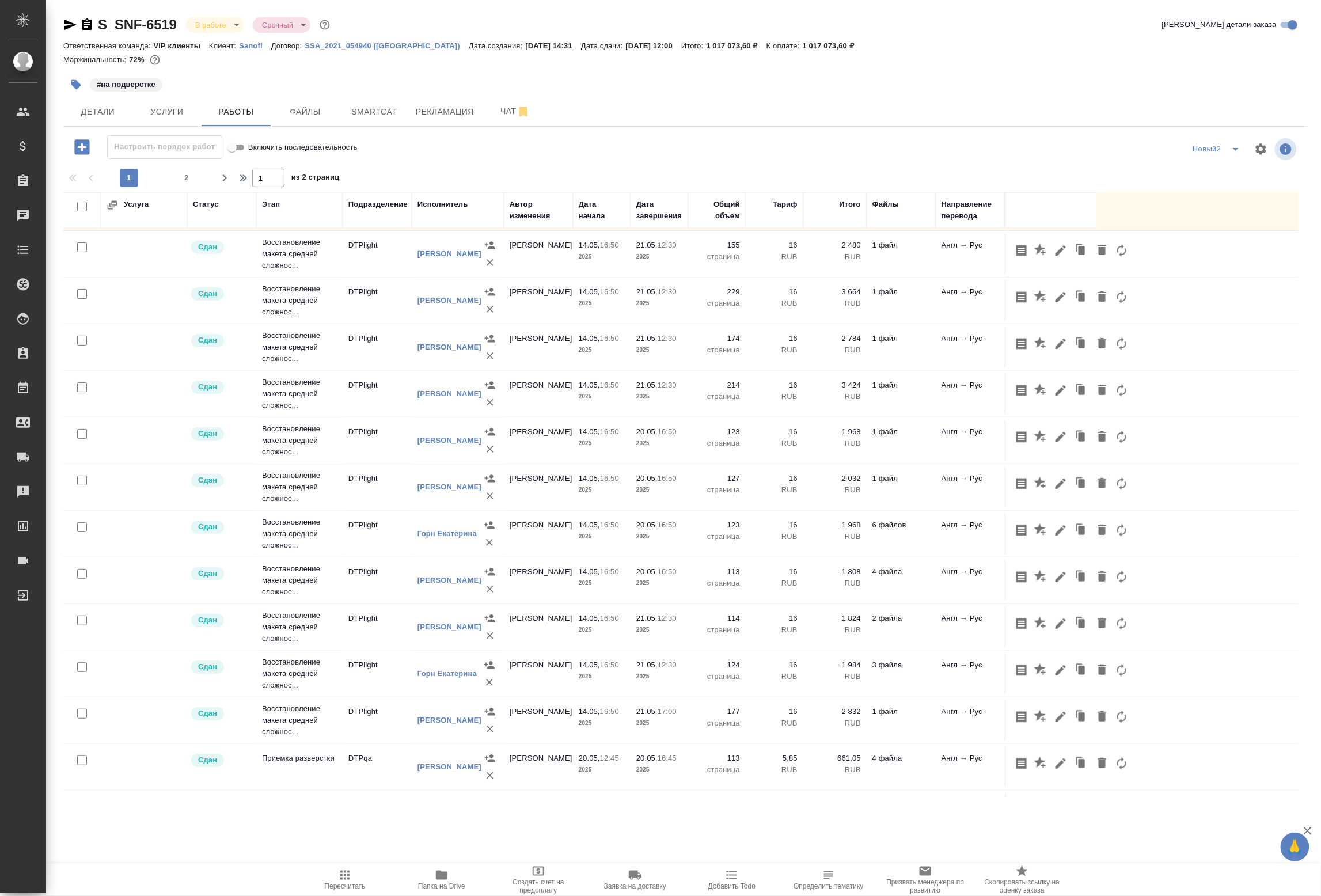
scroll to position [0, 0]
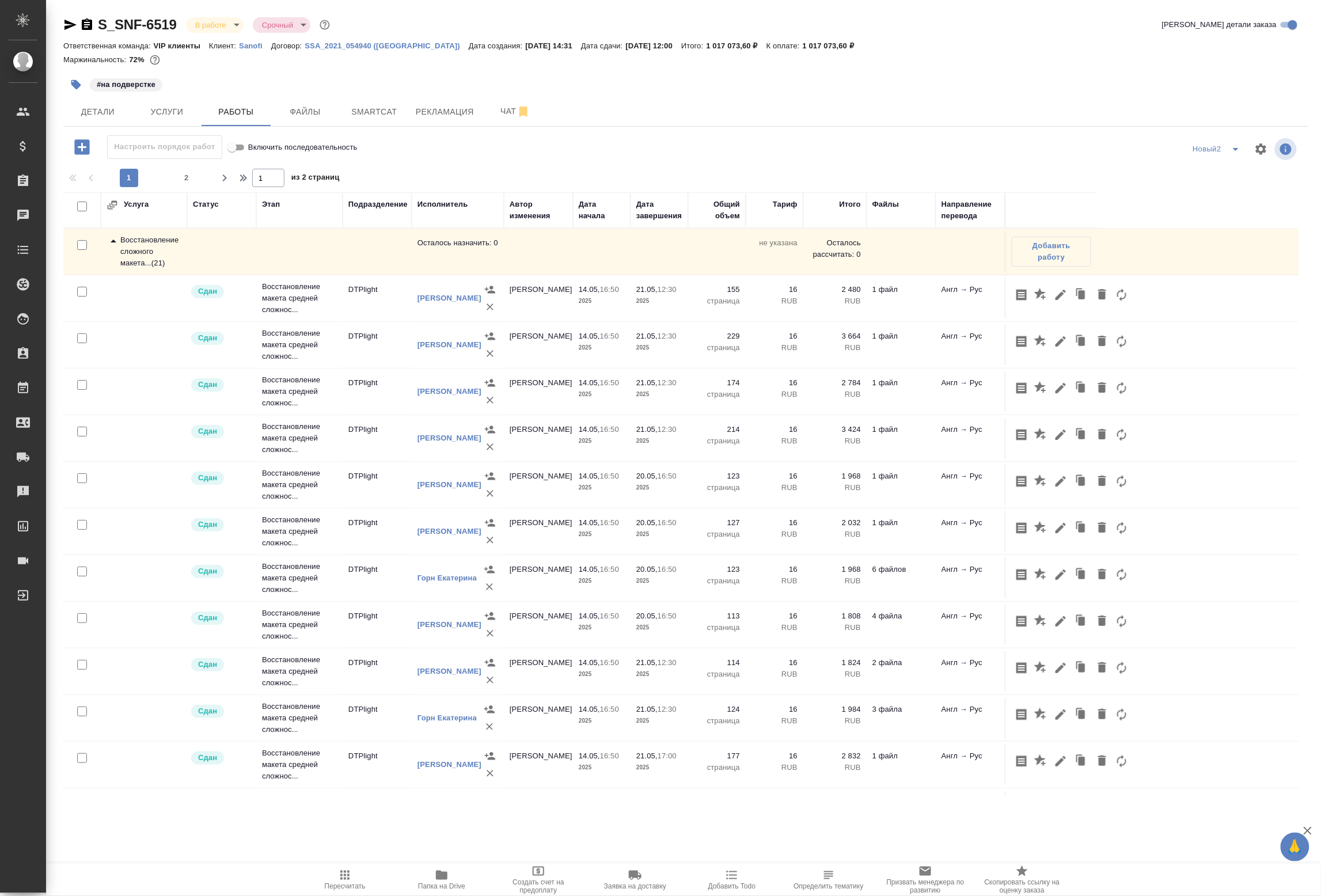
click at [358, 272] on td "DTPlight" at bounding box center [377, 252] width 69 height 41
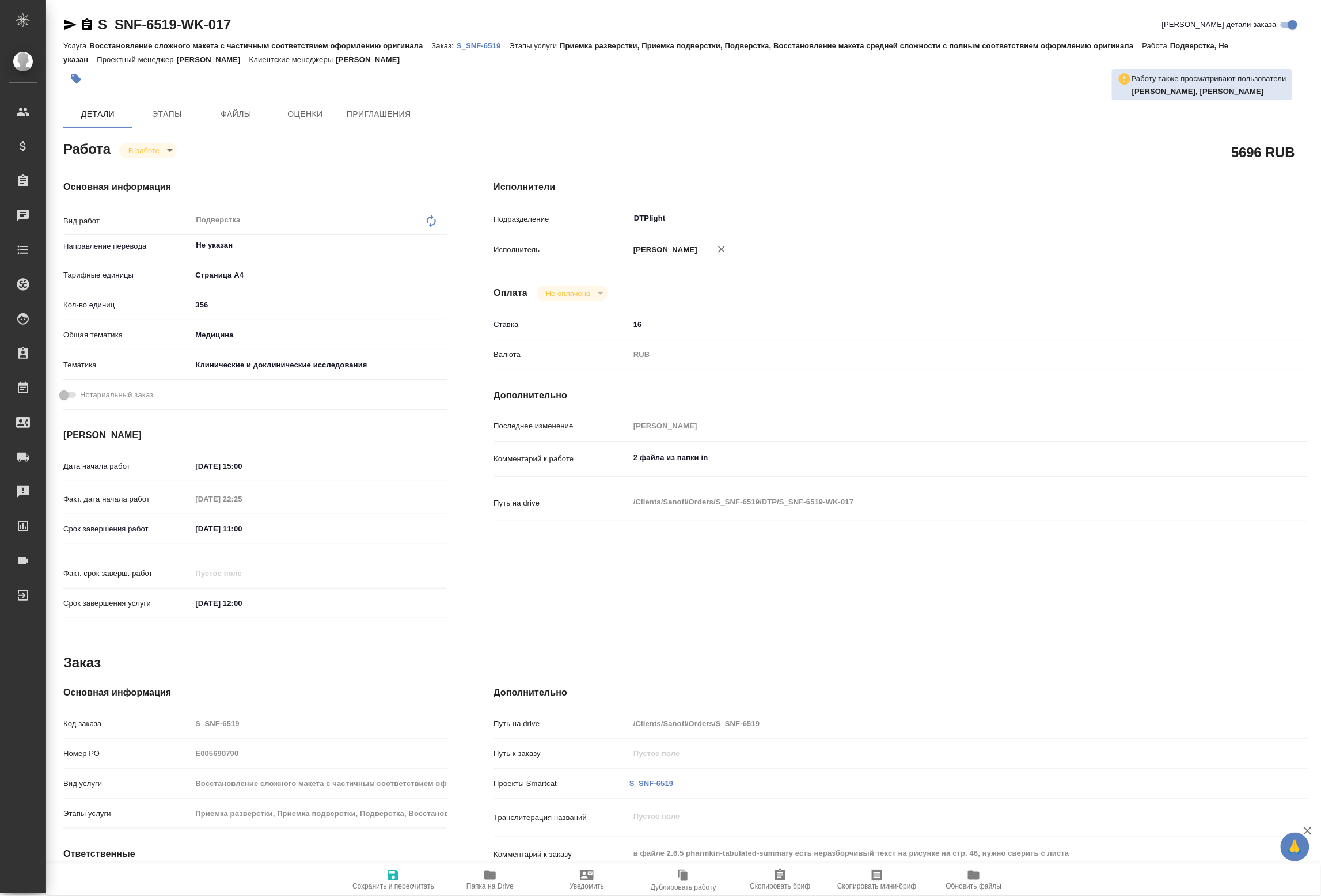
type textarea "x"
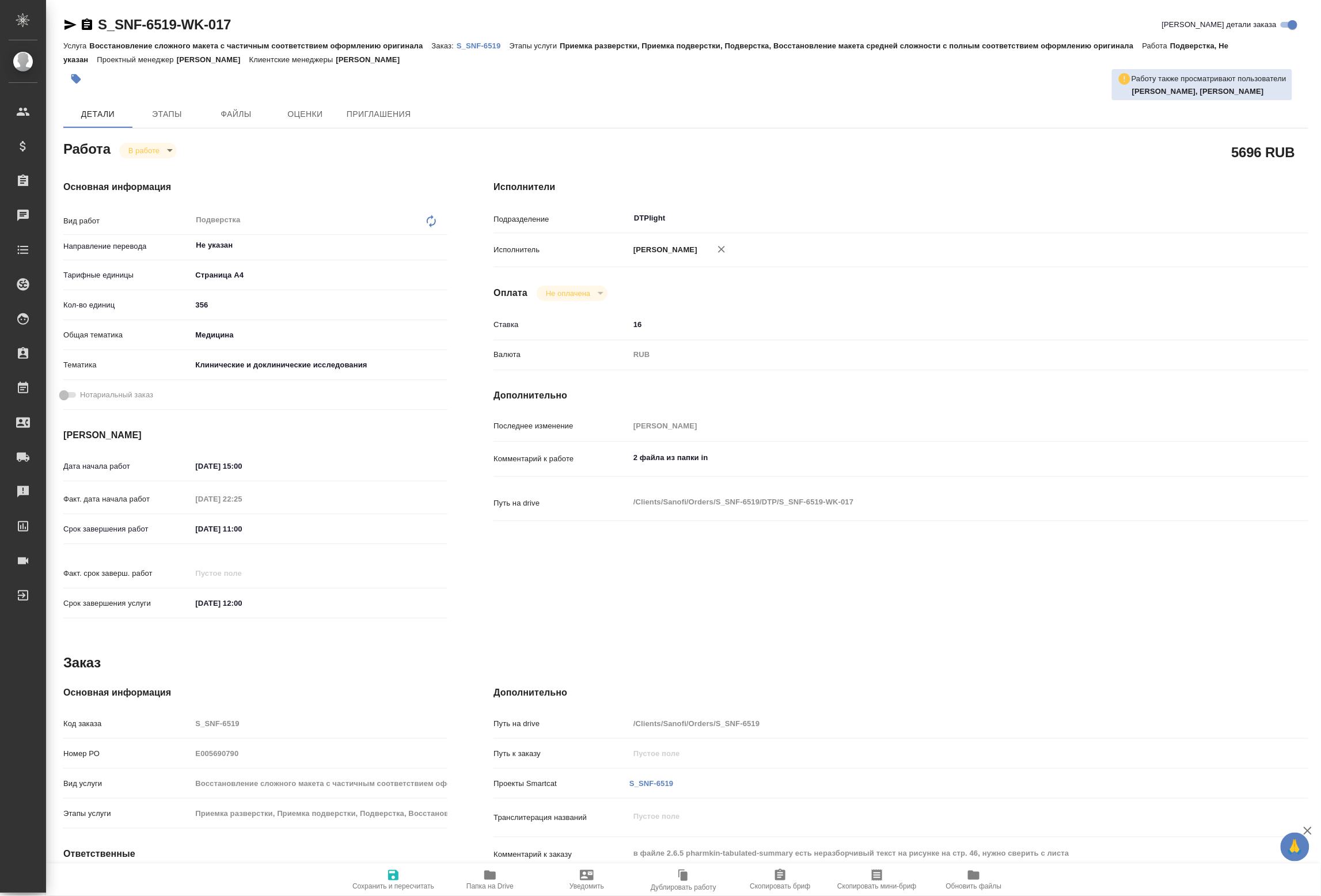
type textarea "x"
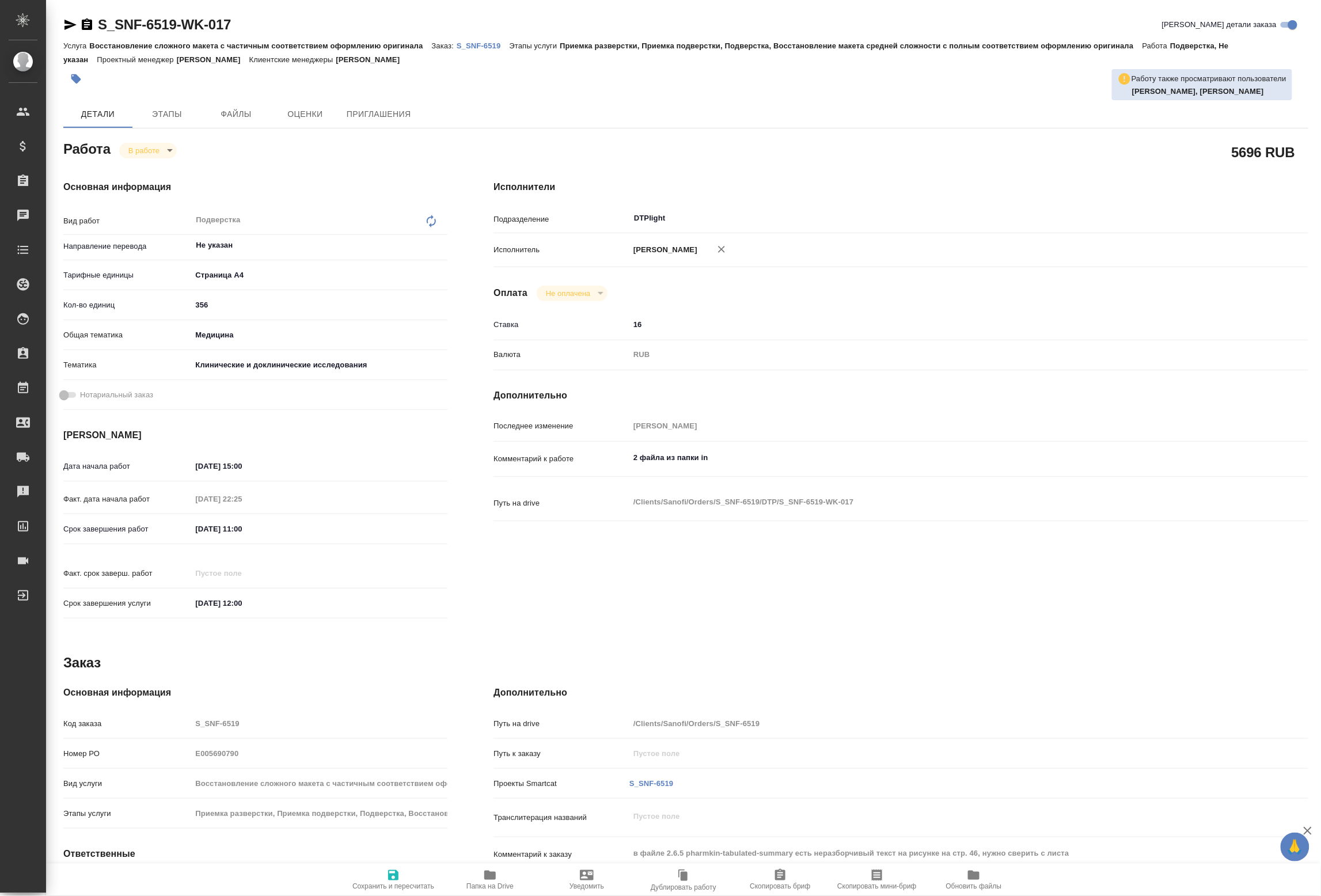
click at [484, 887] on span "Папка на Drive" at bounding box center [490, 886] width 48 height 8
type textarea "x"
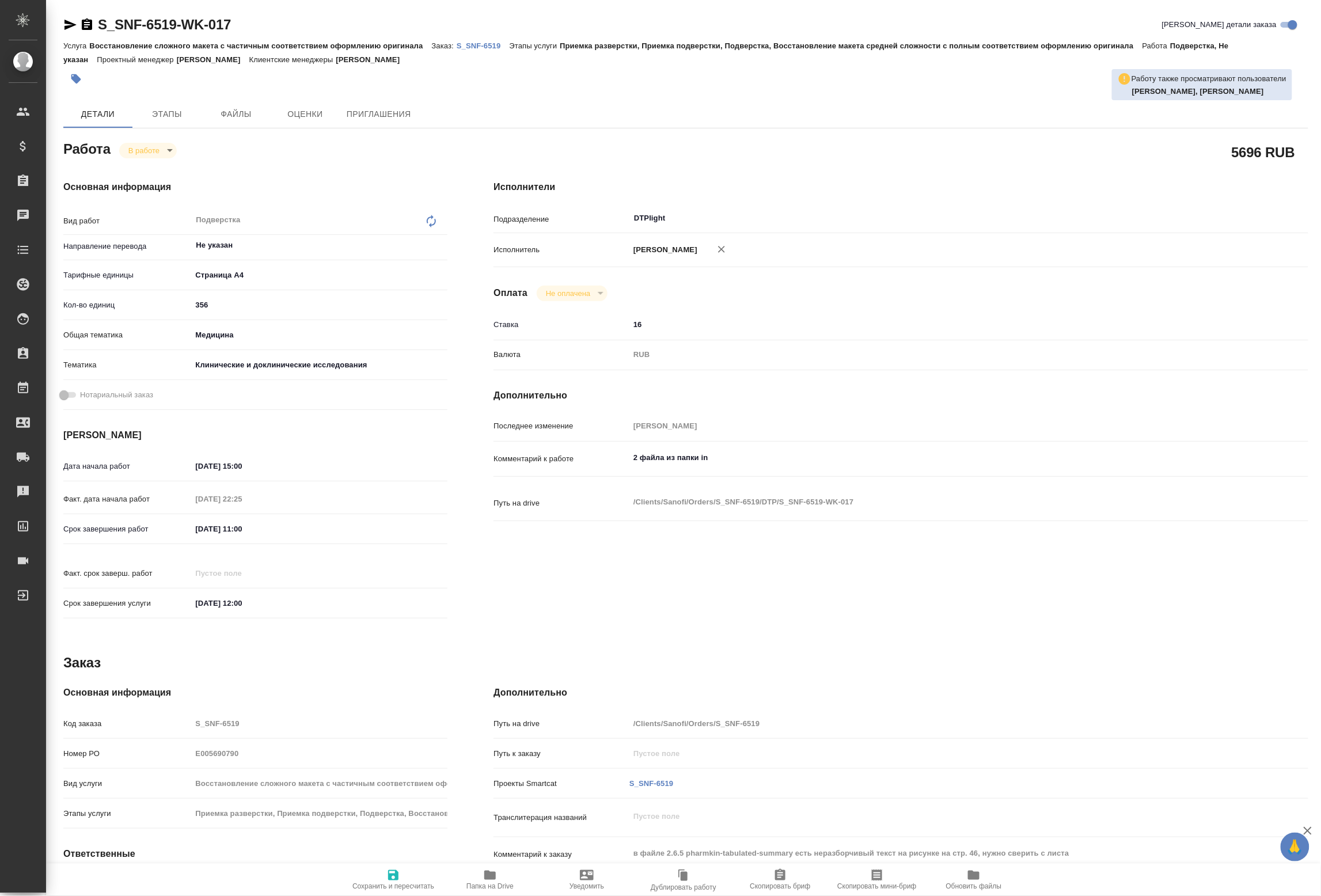
type textarea "x"
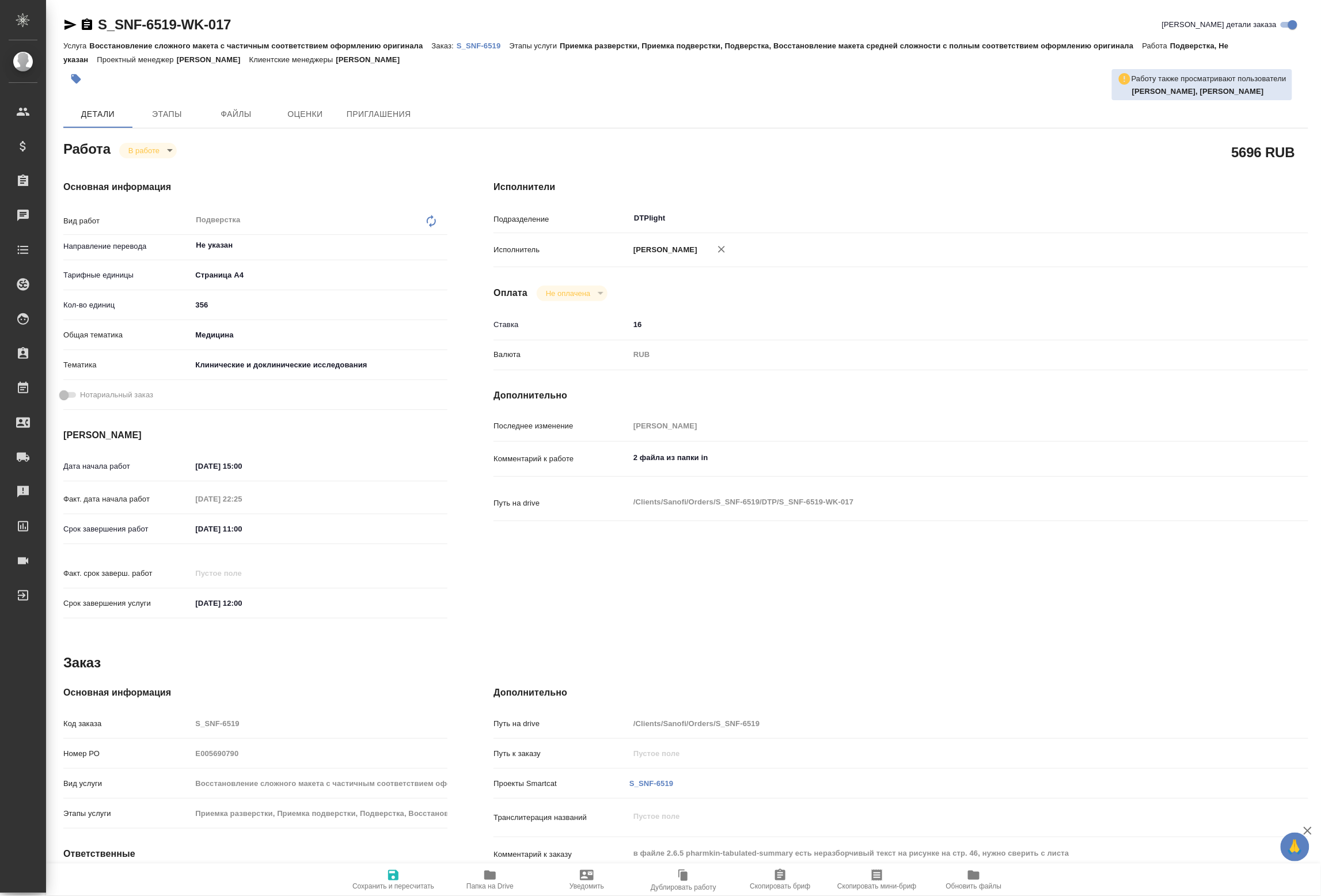
type textarea "x"
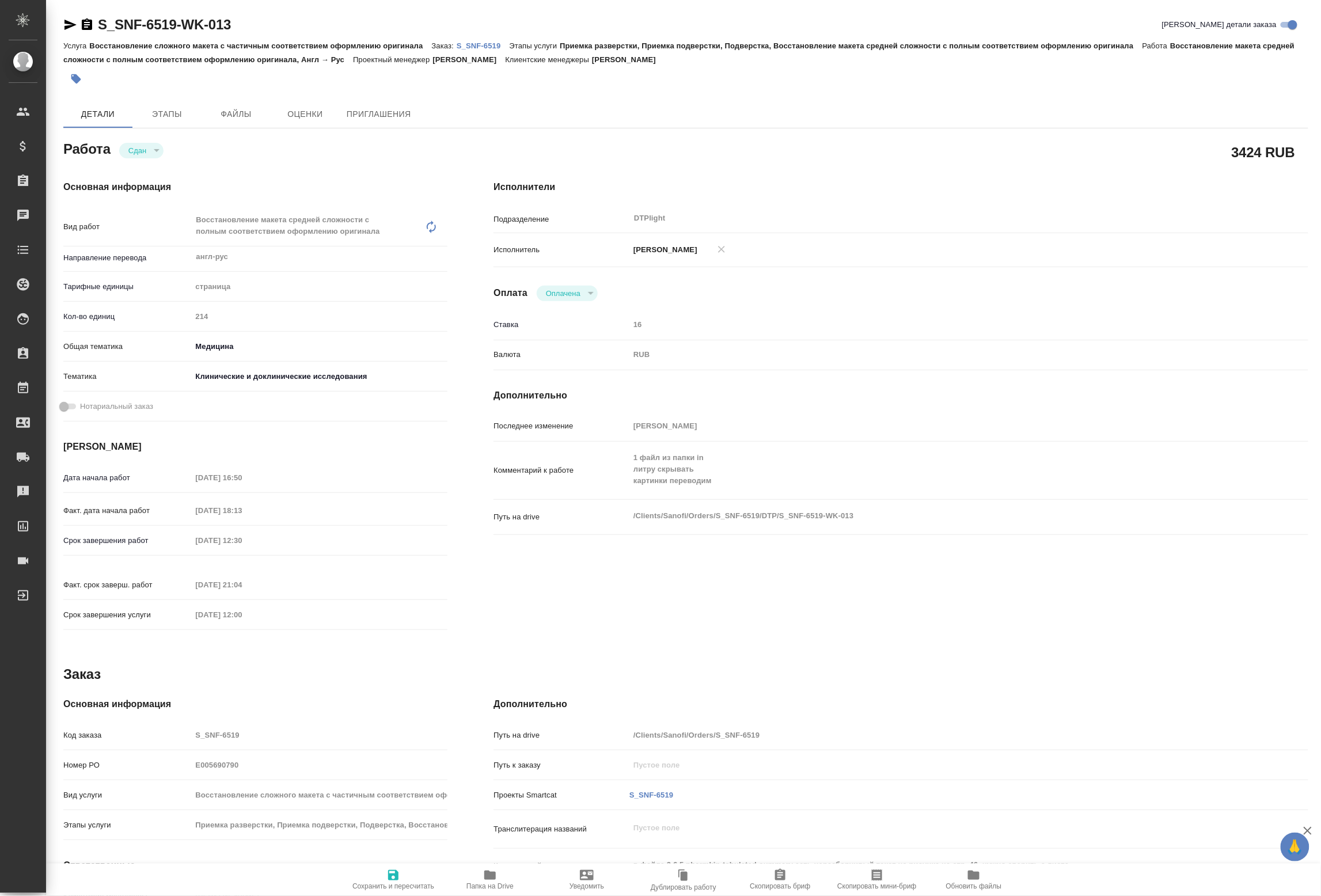
click at [492, 887] on span "Папка на Drive" at bounding box center [490, 886] width 48 height 8
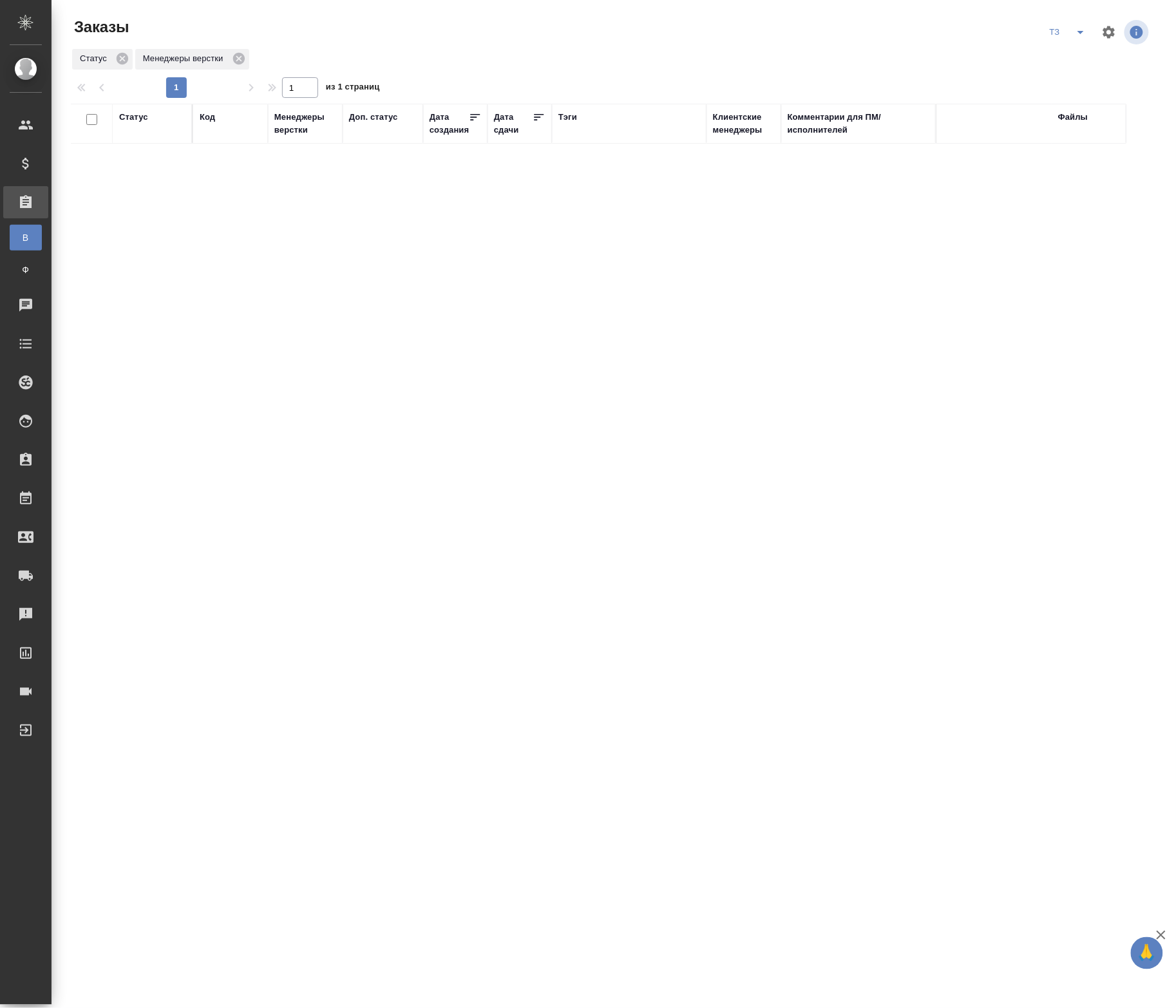
click at [340, 740] on div "Статус Код Менеджеры верстки Доп. статус Дата создания Дата сдачи Тэги Клиентск…" at bounding box center [611, 452] width 1081 height 695
